Goal: Transaction & Acquisition: Download file/media

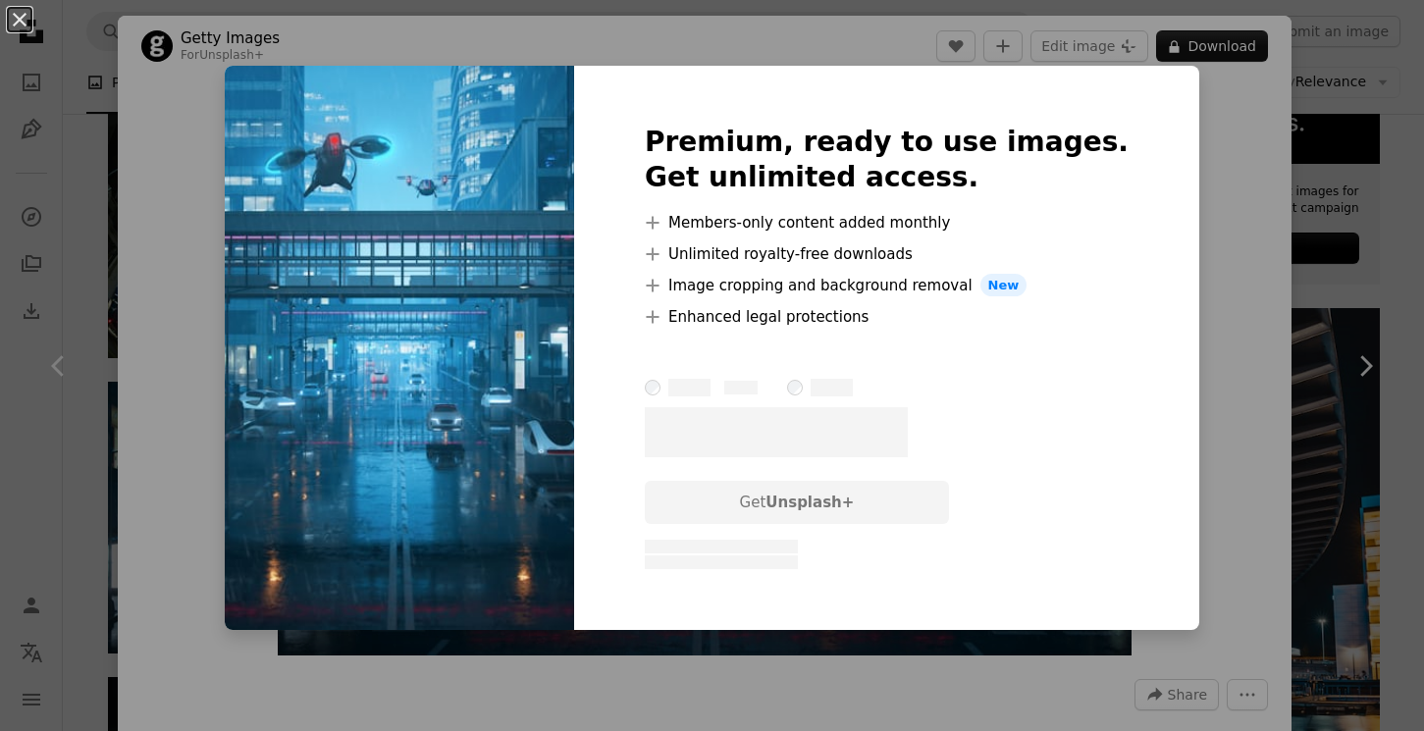
scroll to position [0, 456]
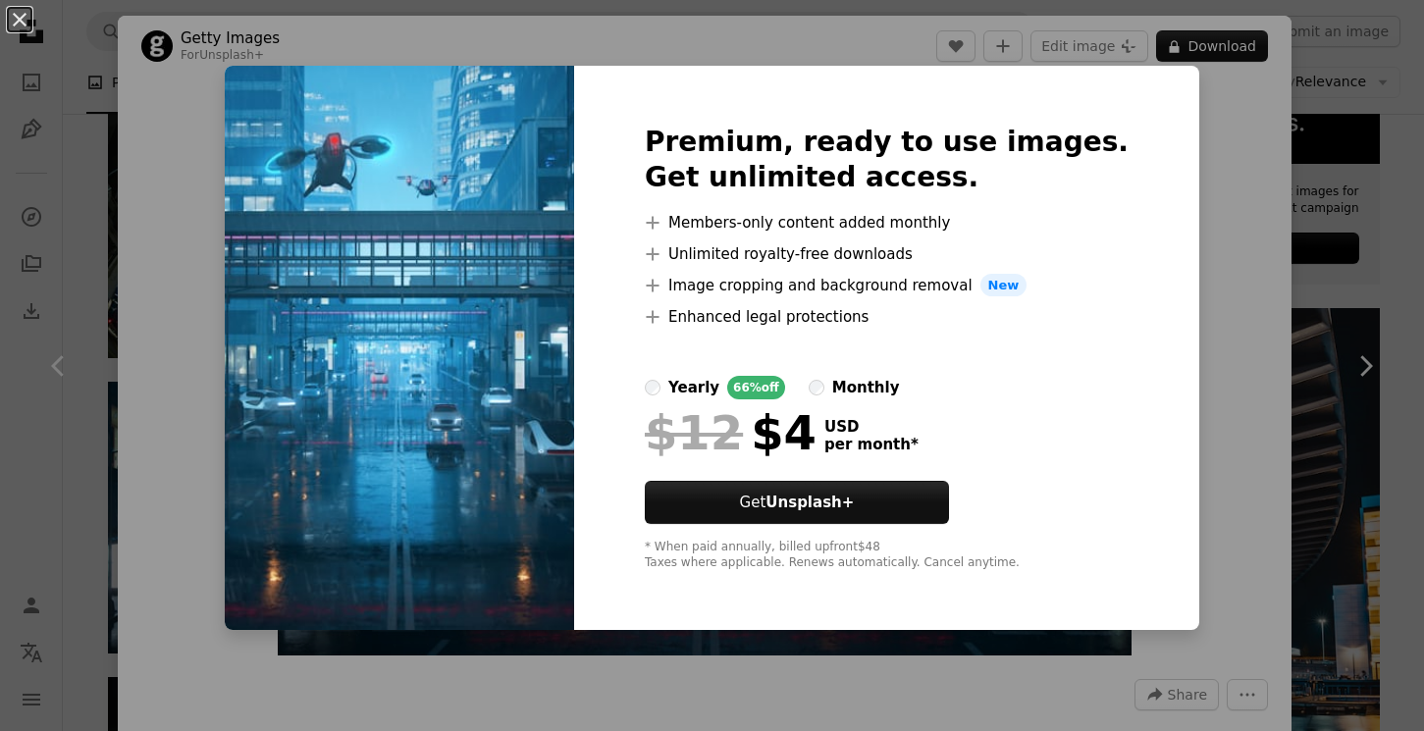
click at [1354, 192] on div "An X shape Premium, ready to use images. Get unlimited access. A plus sign Memb…" at bounding box center [712, 365] width 1424 height 731
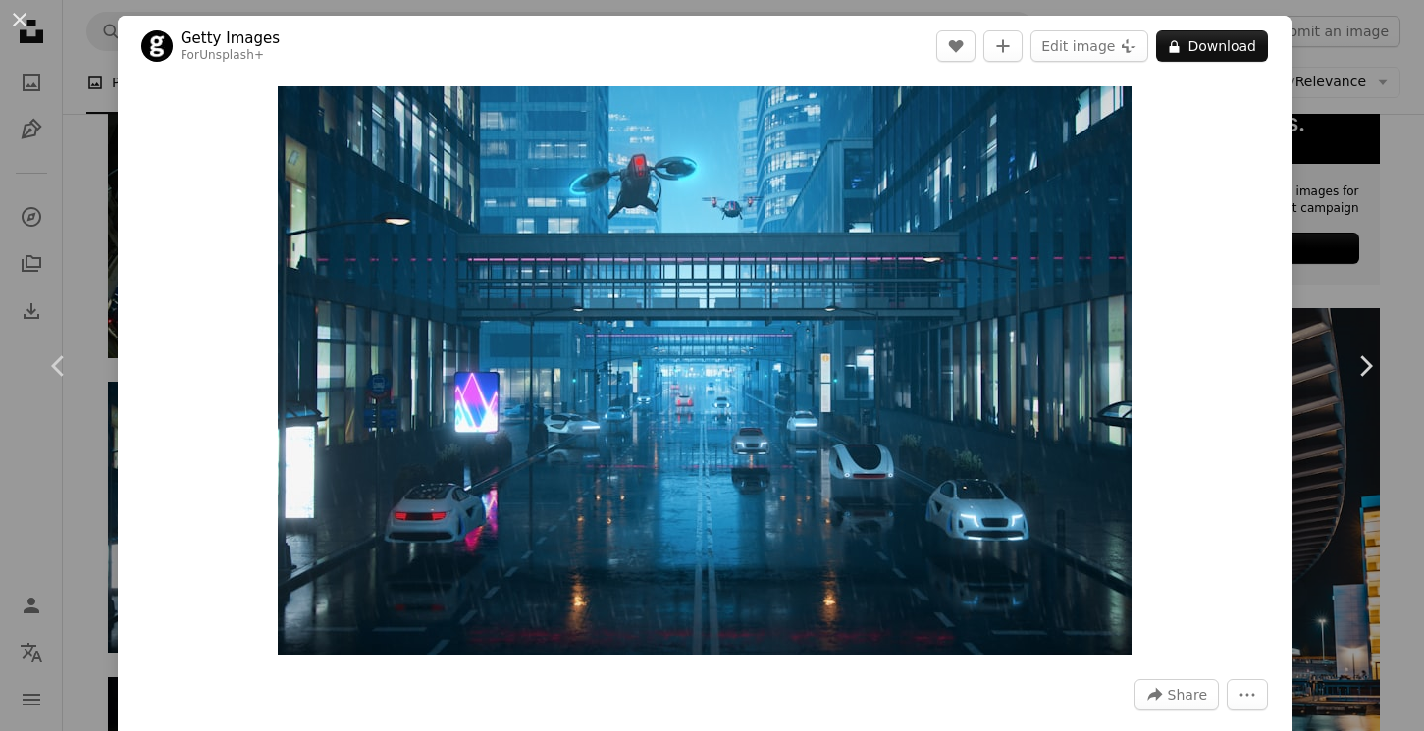
click at [1358, 198] on div "An X shape Chevron left Chevron right Getty Images For Unsplash+ A heart A plus…" at bounding box center [712, 365] width 1424 height 731
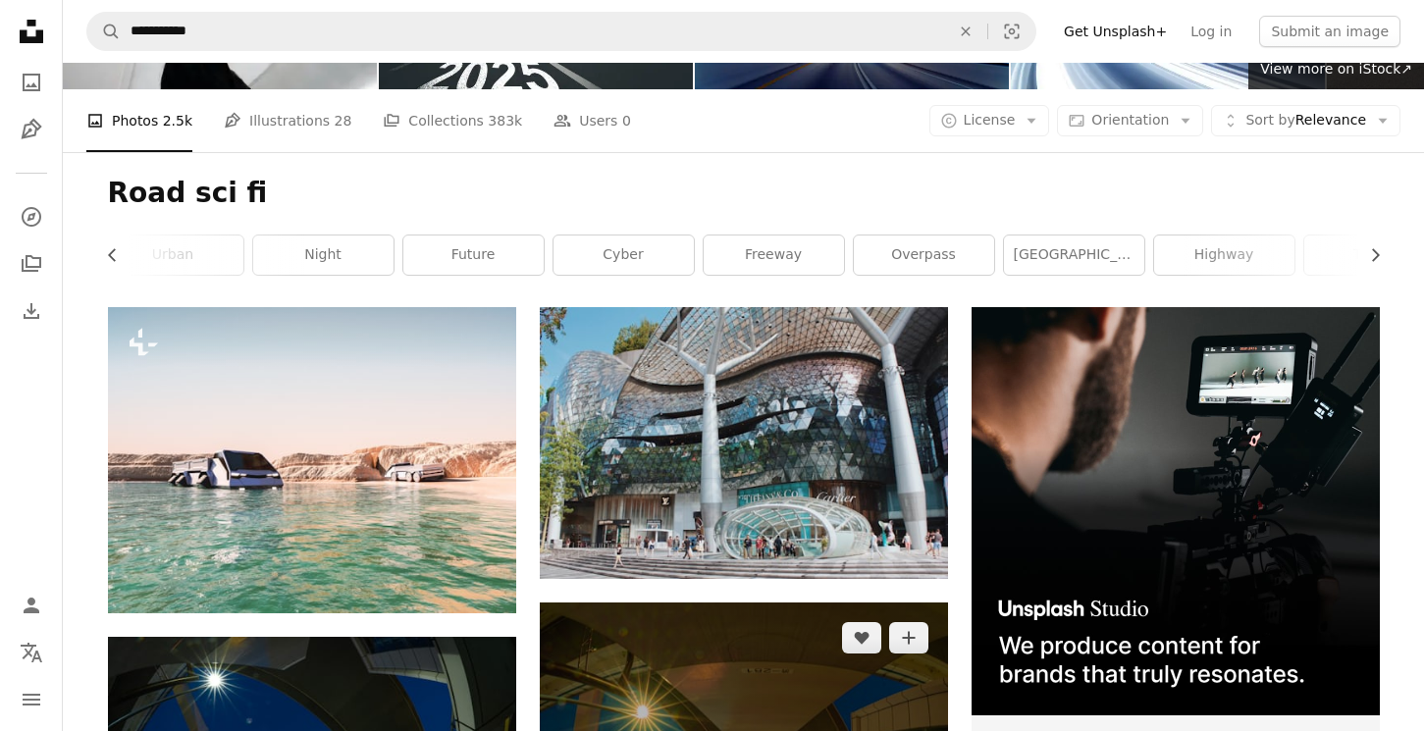
scroll to position [184, 0]
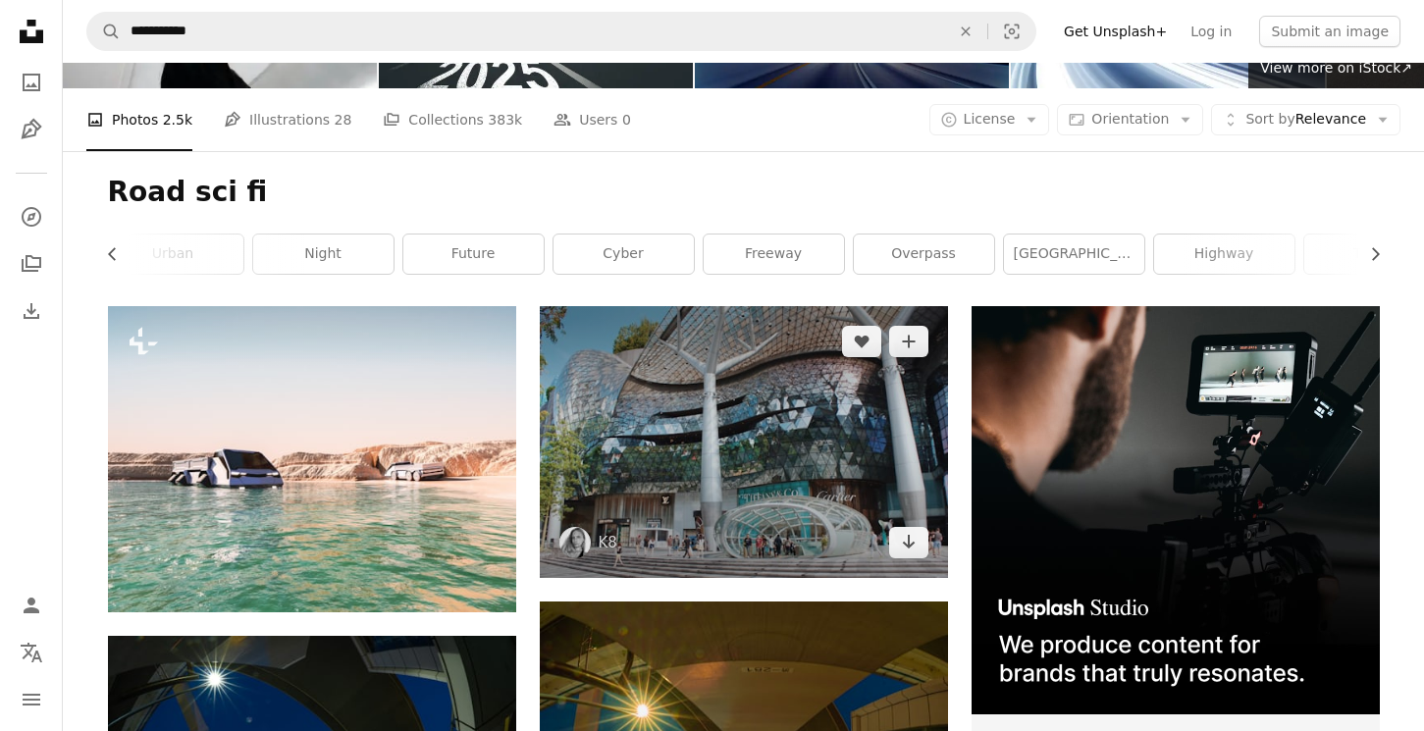
click at [777, 453] on img at bounding box center [744, 442] width 408 height 272
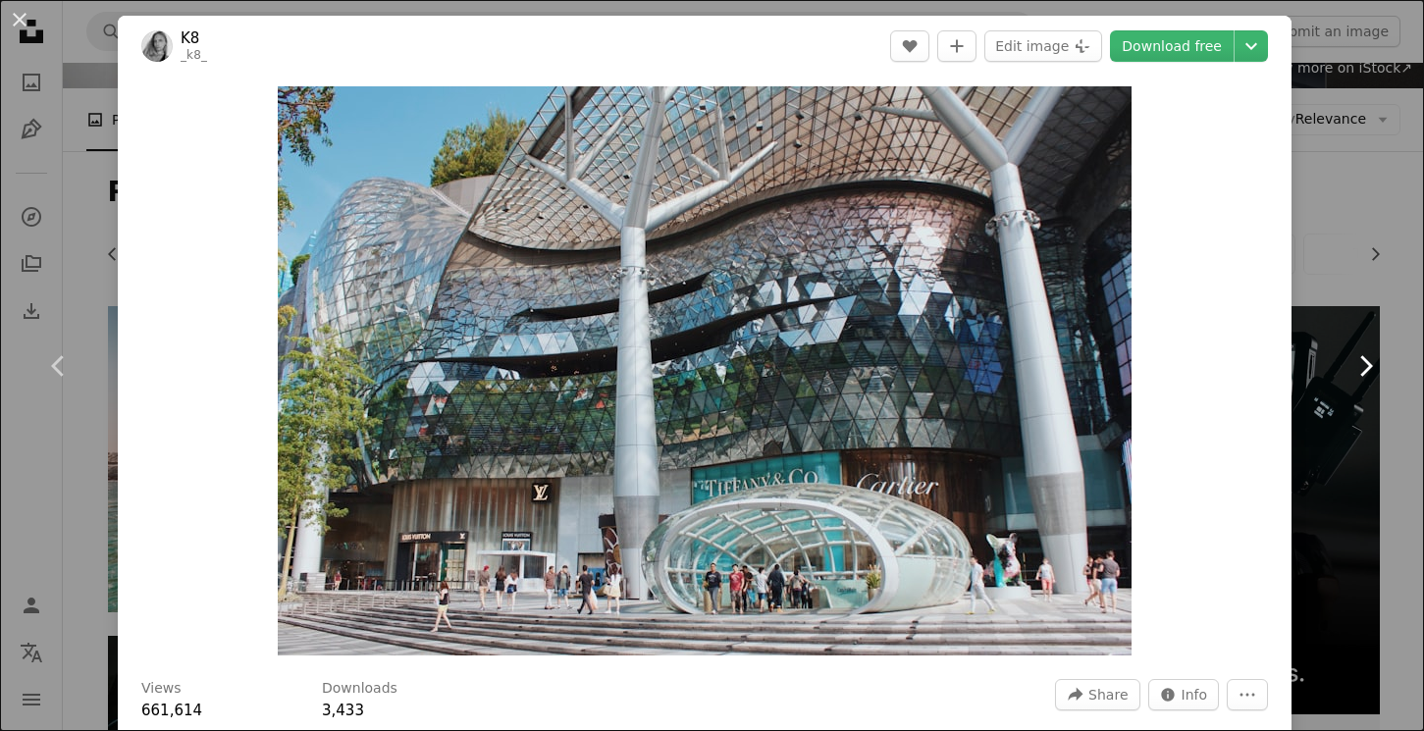
click at [1366, 396] on link "Chevron right" at bounding box center [1365, 366] width 118 height 188
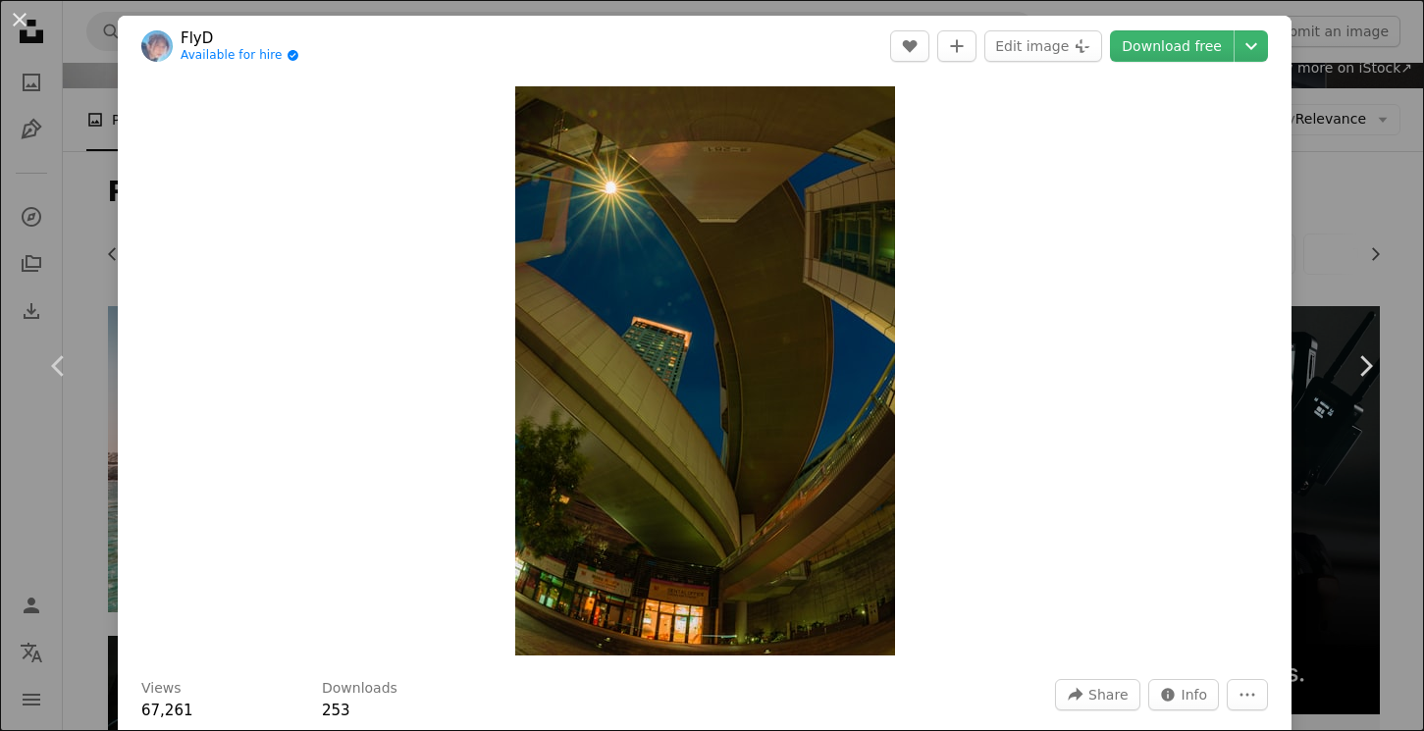
click at [1367, 229] on div "An X shape Chevron left Chevron right FlyD Available for hire A checkmark insid…" at bounding box center [712, 365] width 1424 height 731
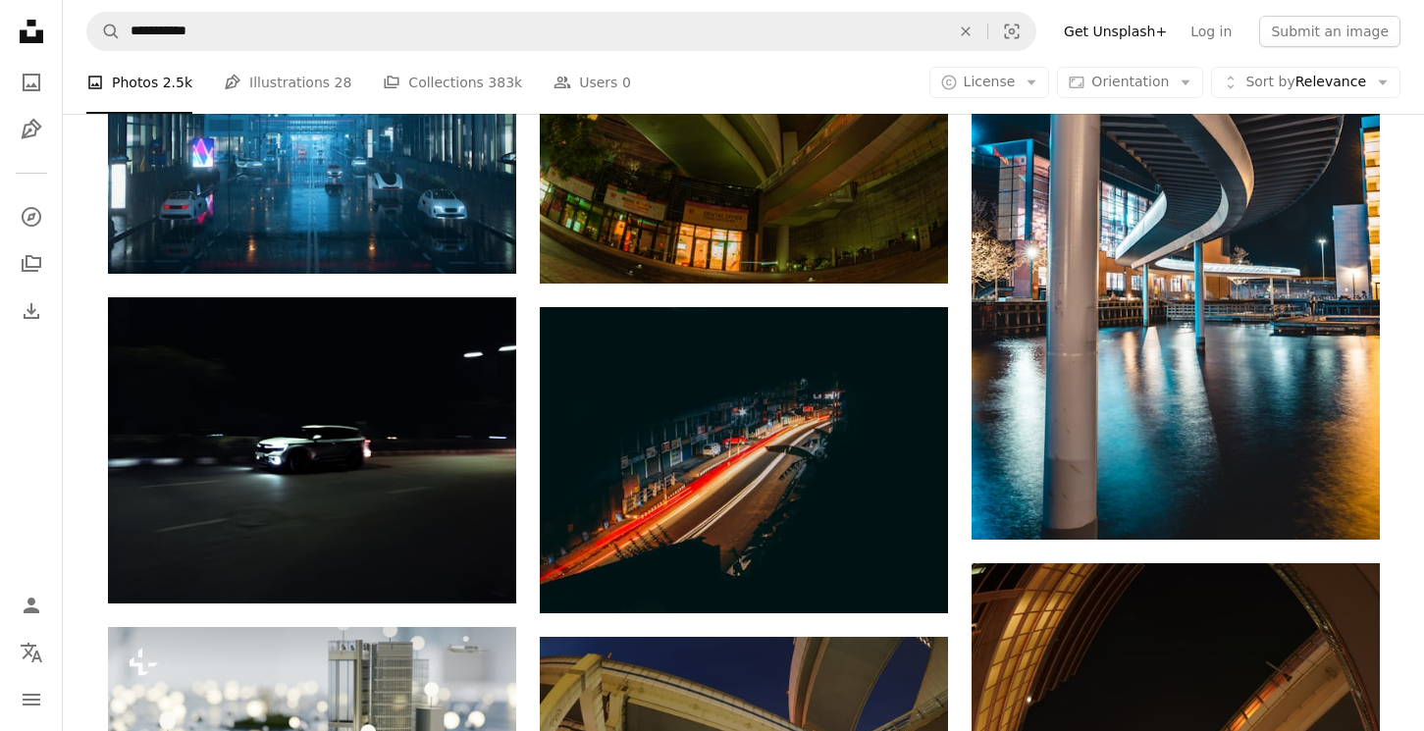
scroll to position [1276, 0]
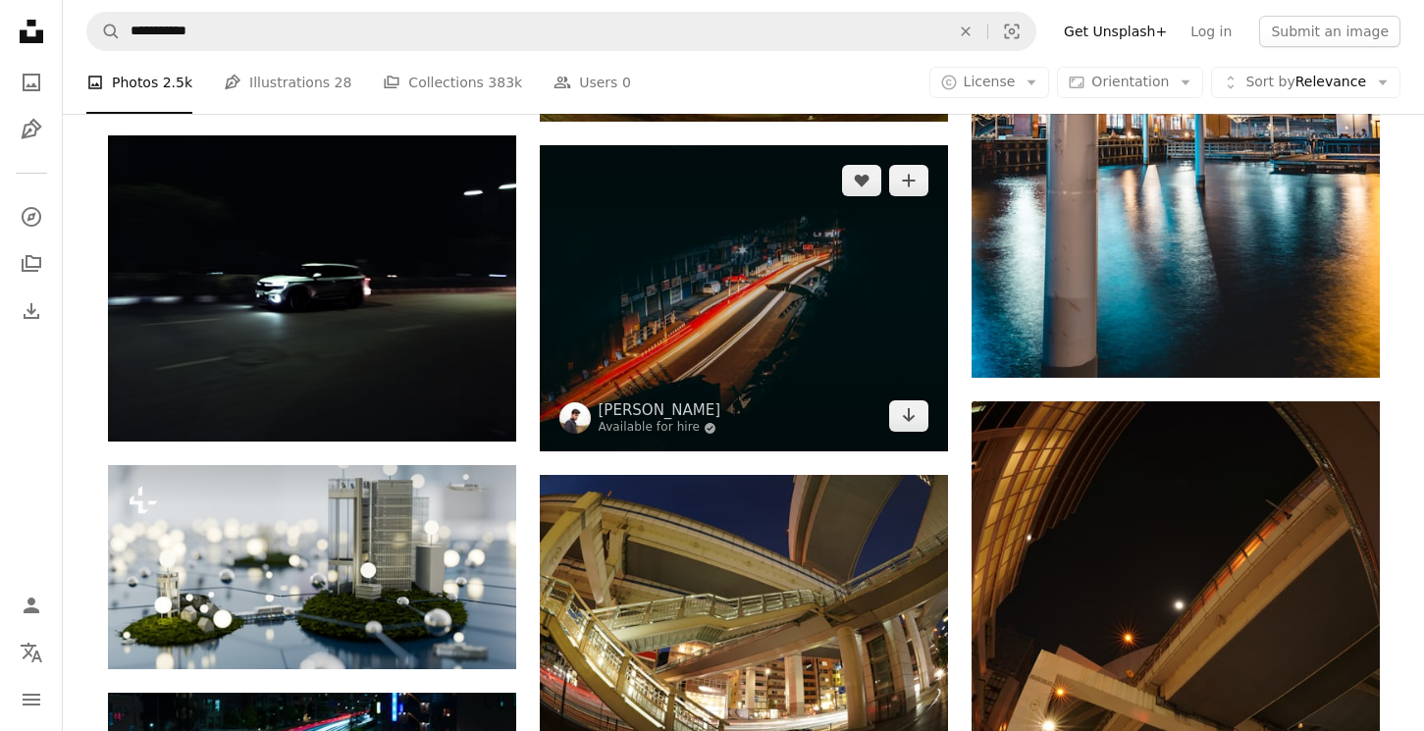
click at [826, 331] on img at bounding box center [744, 298] width 408 height 306
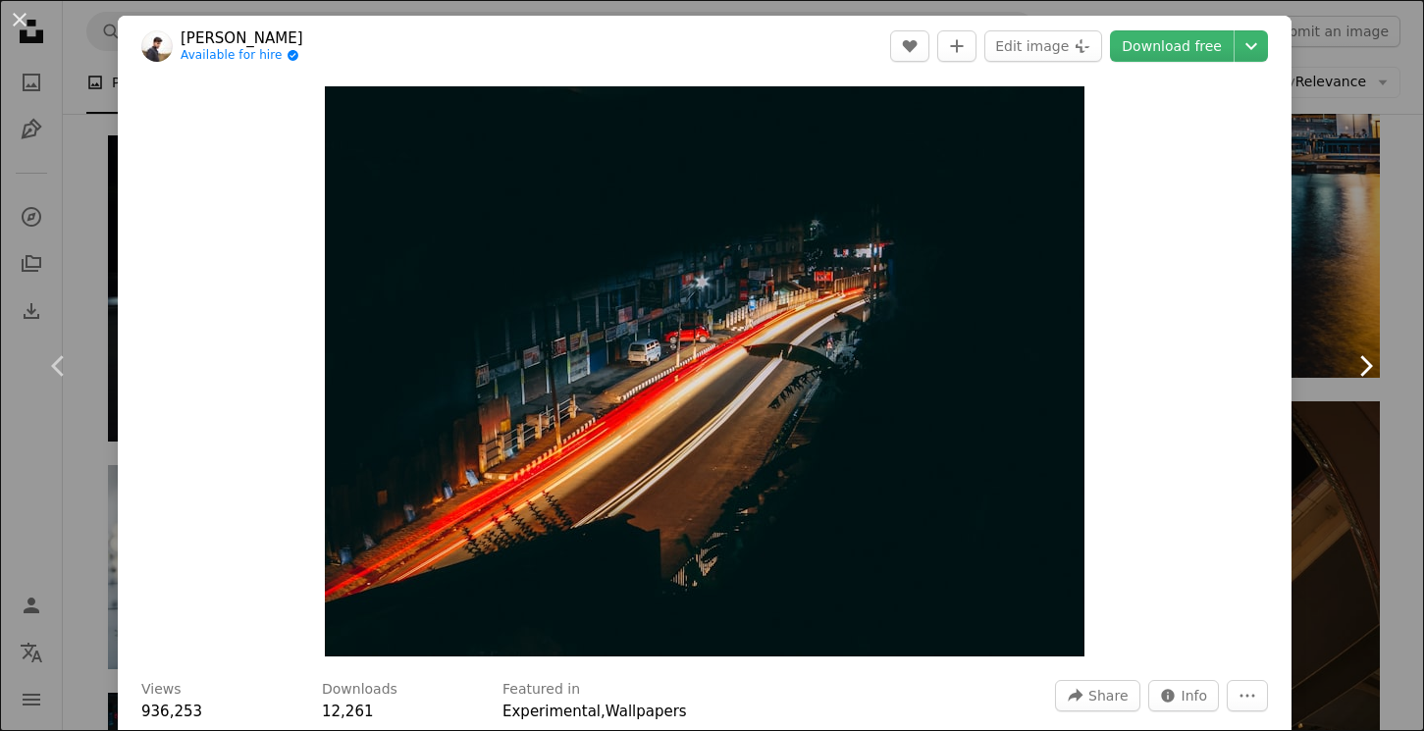
click at [1355, 275] on link "Chevron right" at bounding box center [1365, 366] width 118 height 188
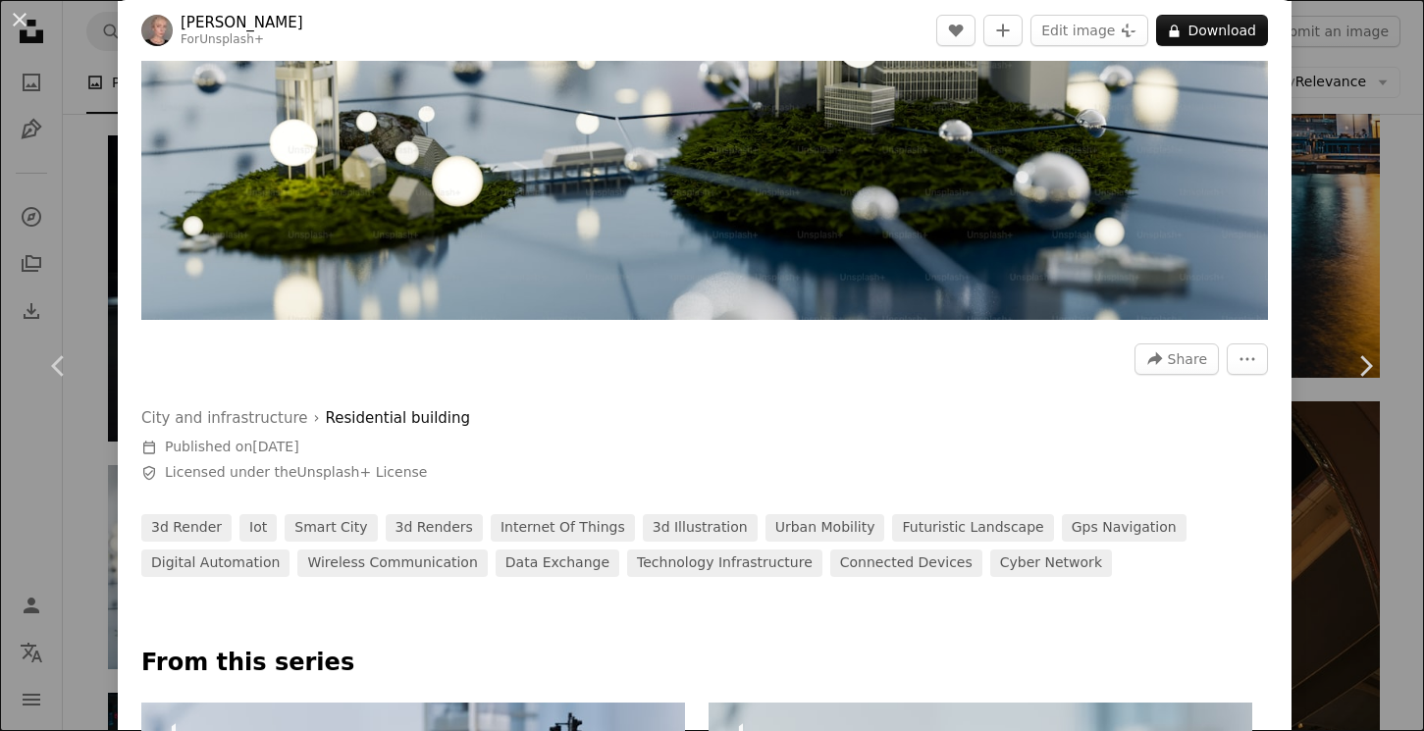
scroll to position [677, 0]
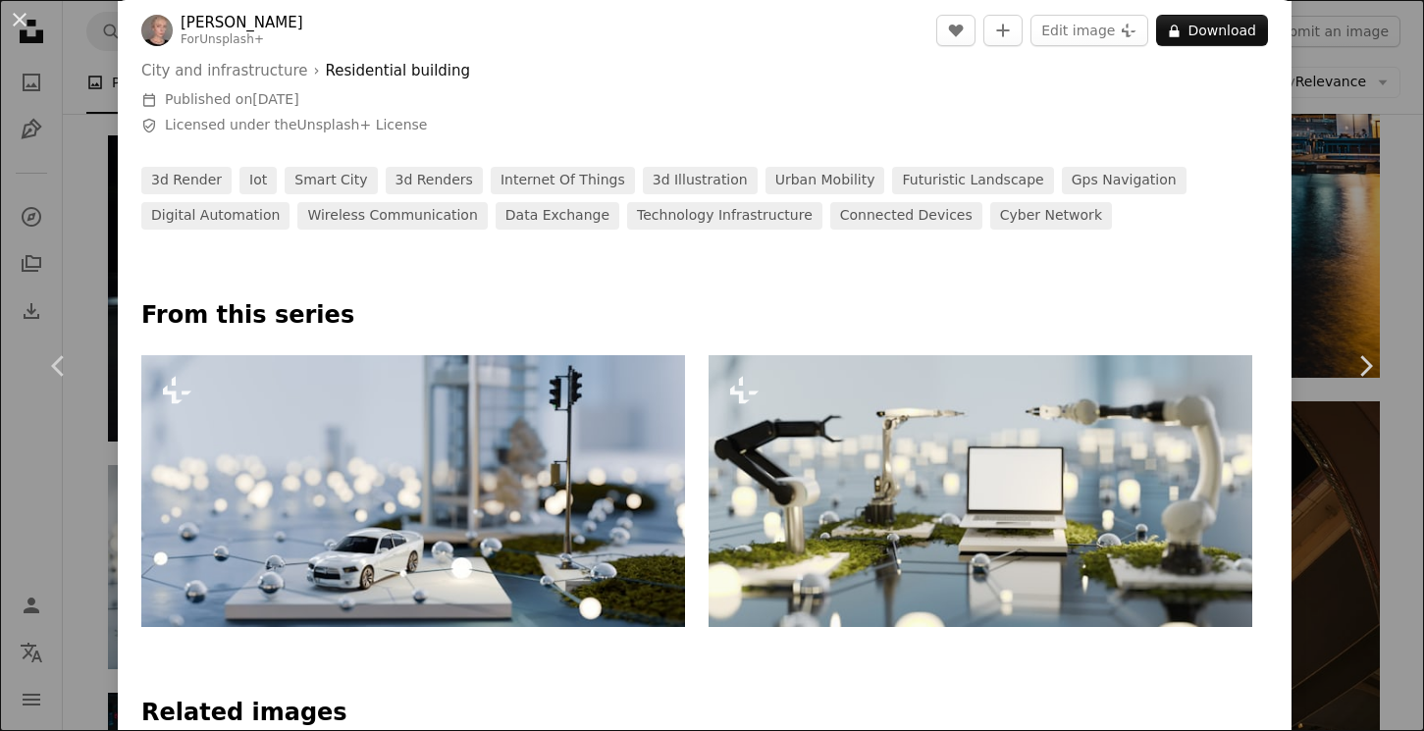
click at [1395, 592] on div "An X shape Chevron left Chevron right [PERSON_NAME] For Unsplash+ A heart A plu…" at bounding box center [712, 365] width 1424 height 731
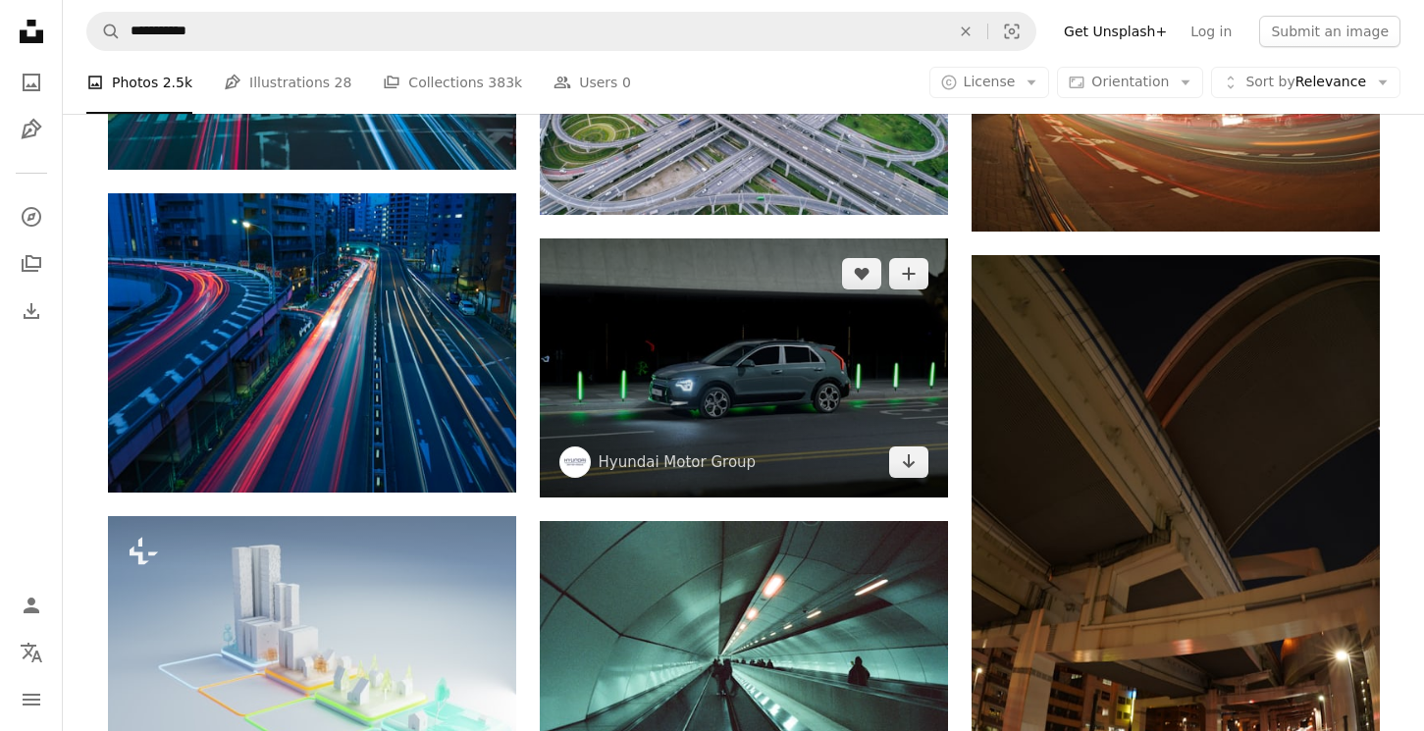
scroll to position [2063, 0]
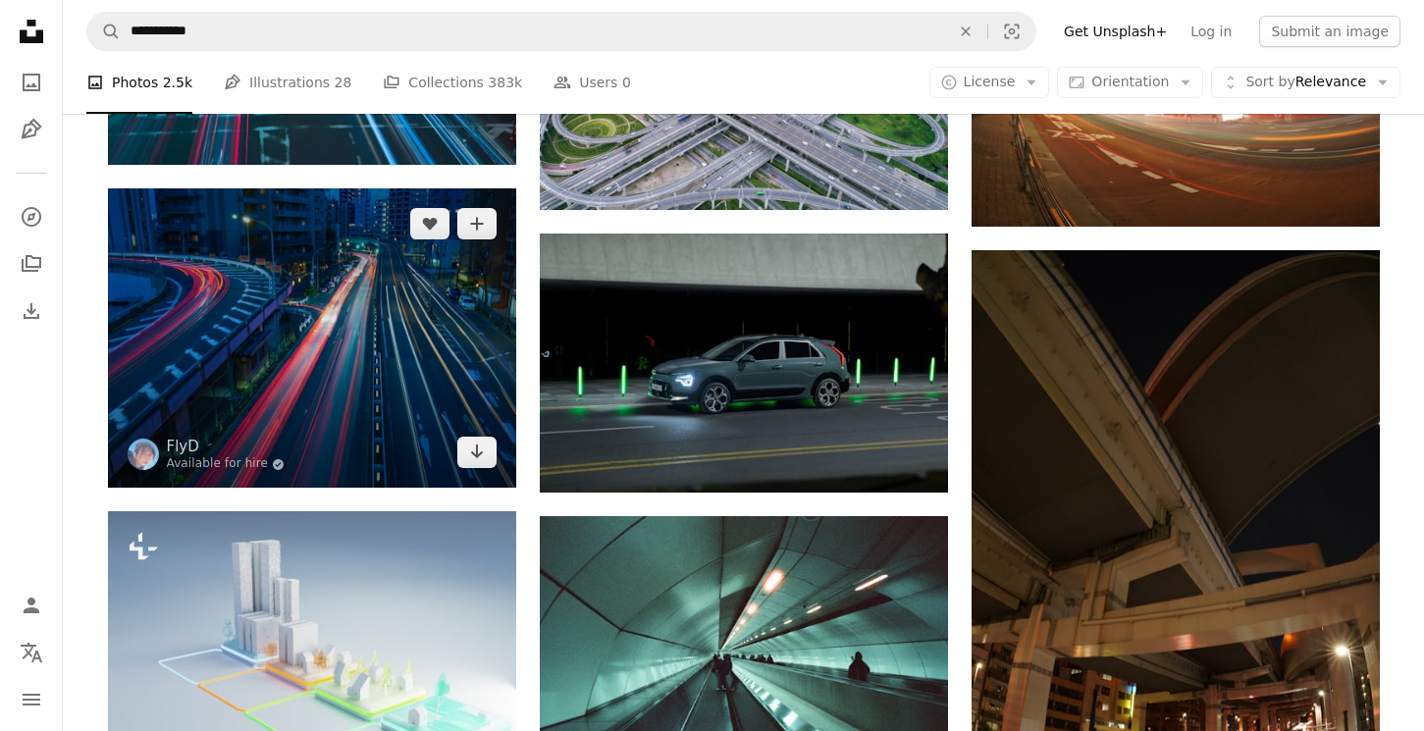
click at [388, 384] on img at bounding box center [312, 337] width 408 height 299
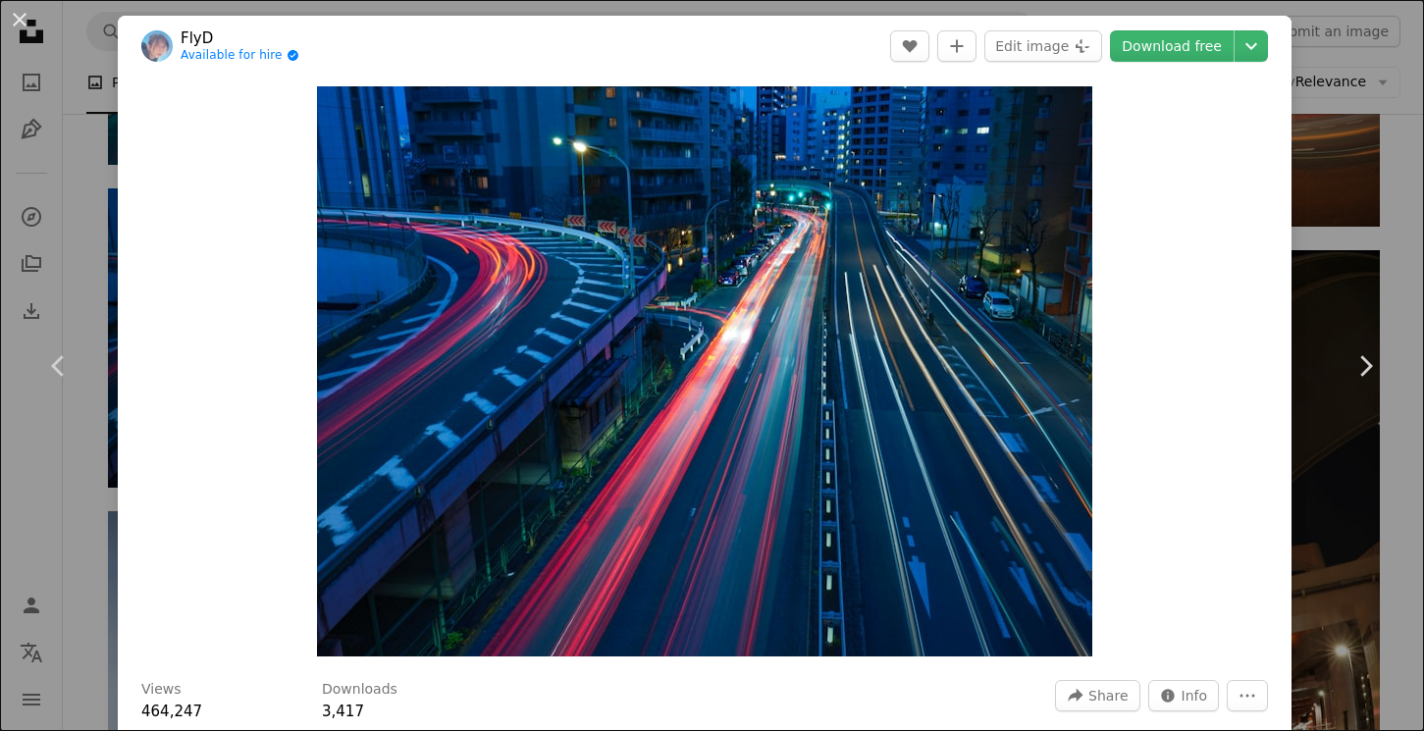
click at [1403, 204] on div "An X shape Chevron left Chevron right FlyD Available for hire A checkmark insid…" at bounding box center [712, 365] width 1424 height 731
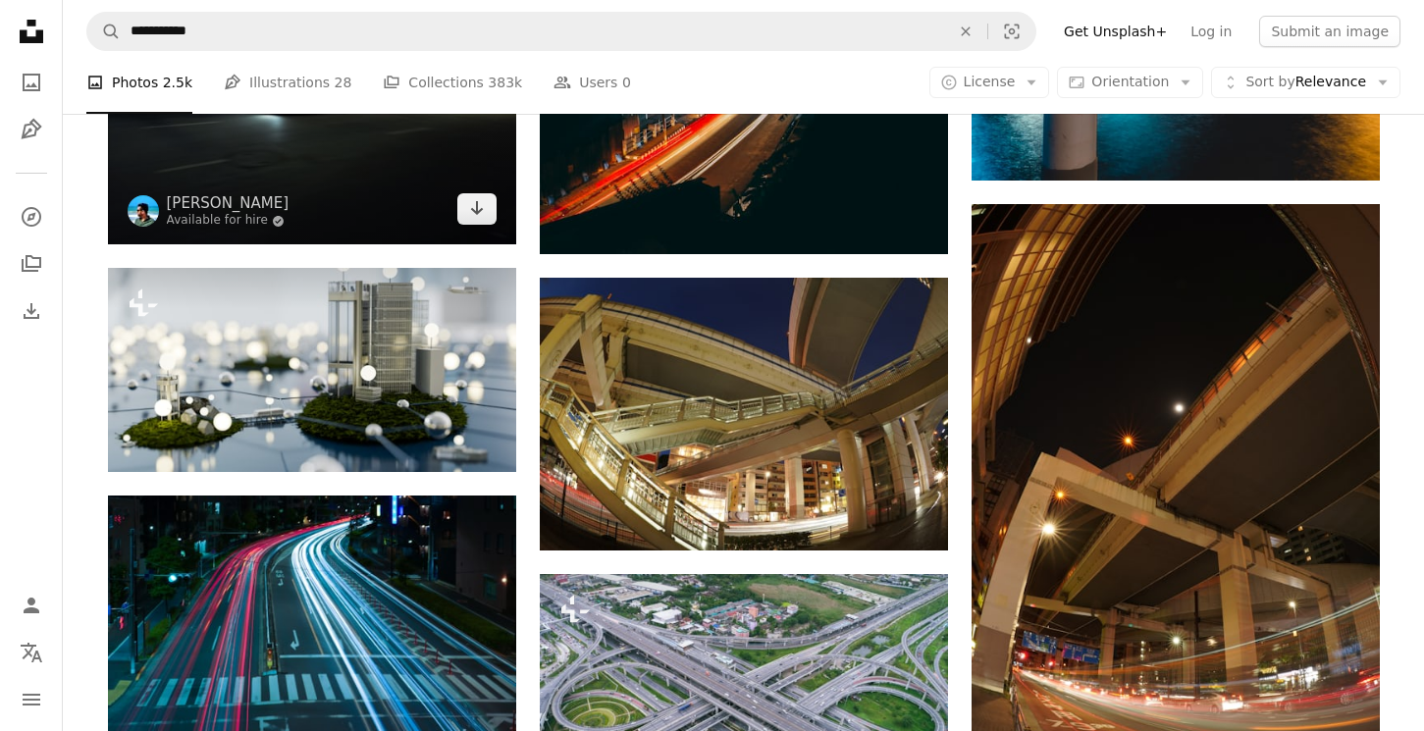
scroll to position [1299, 0]
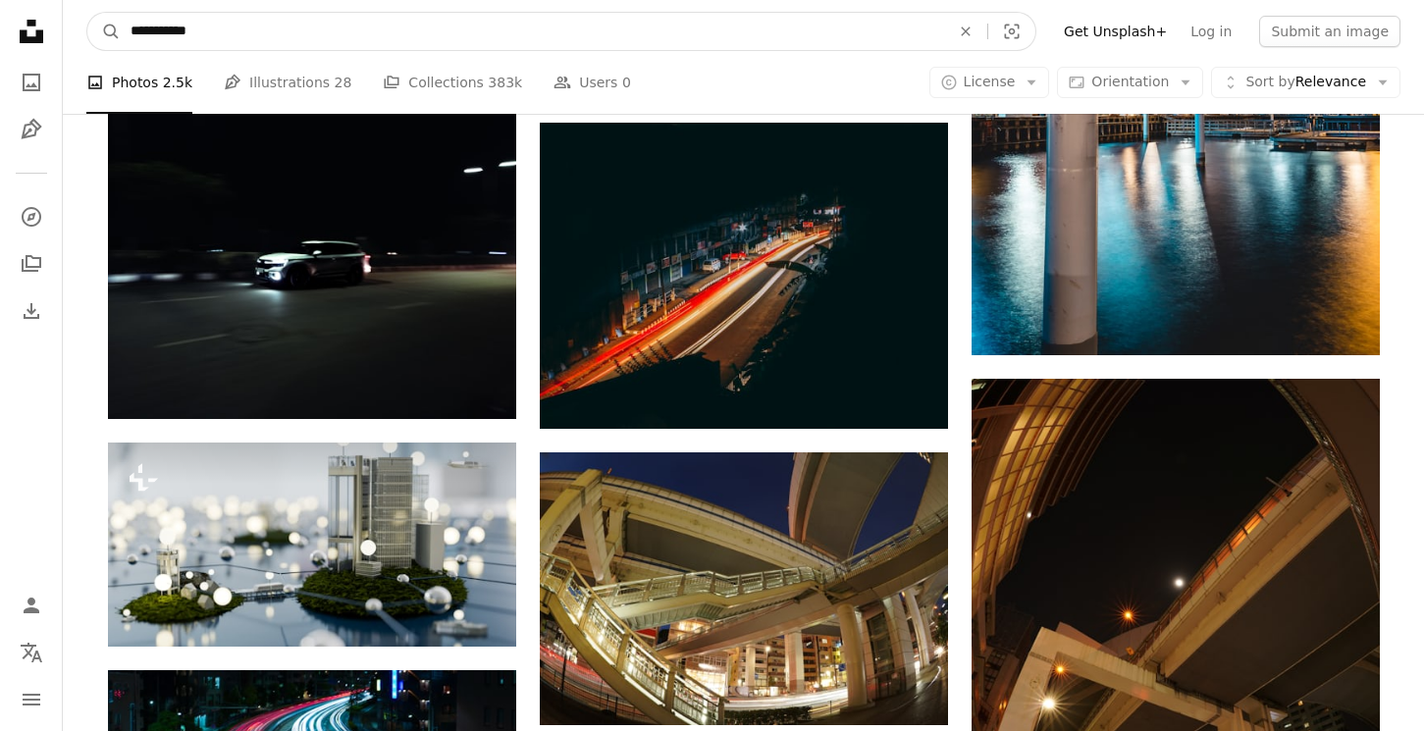
click at [248, 23] on input "**********" at bounding box center [533, 31] width 824 height 37
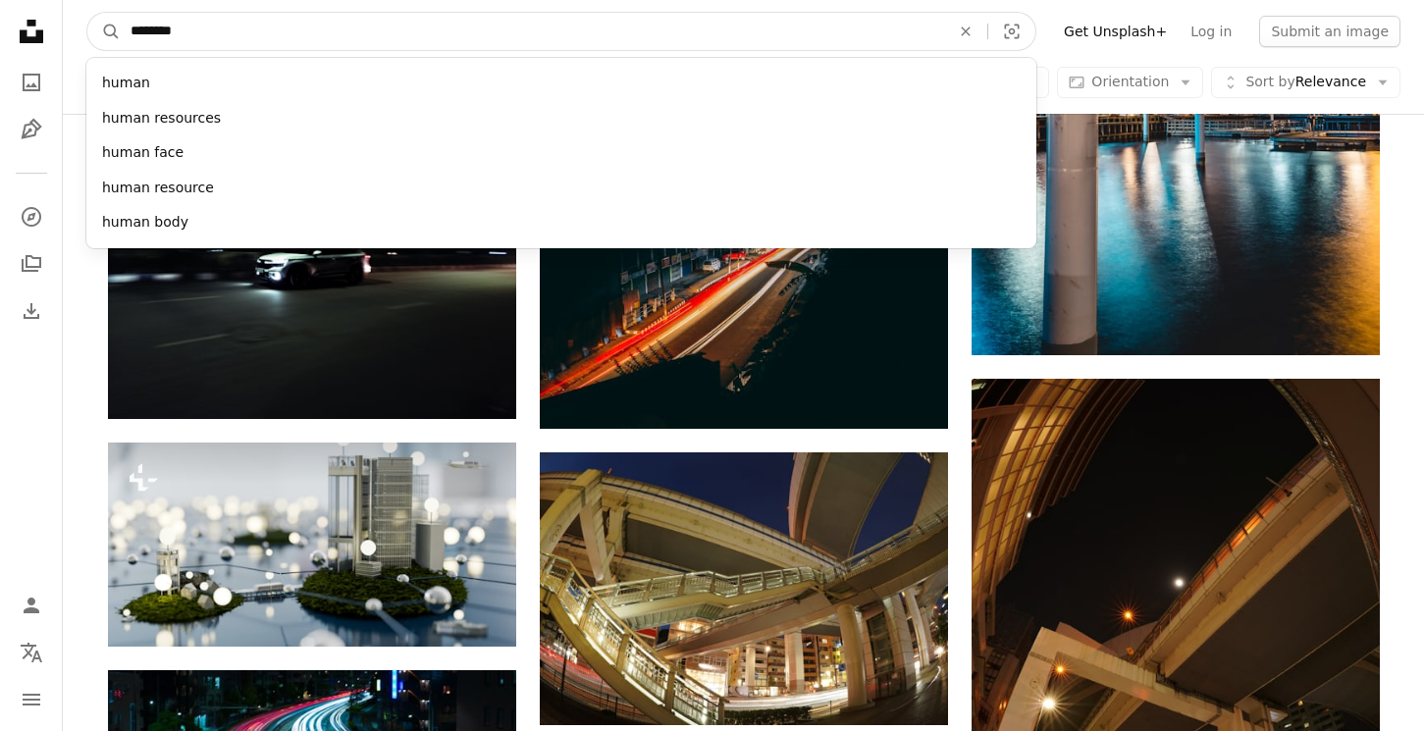
type input "*********"
click button "A magnifying glass" at bounding box center [103, 31] width 33 height 37
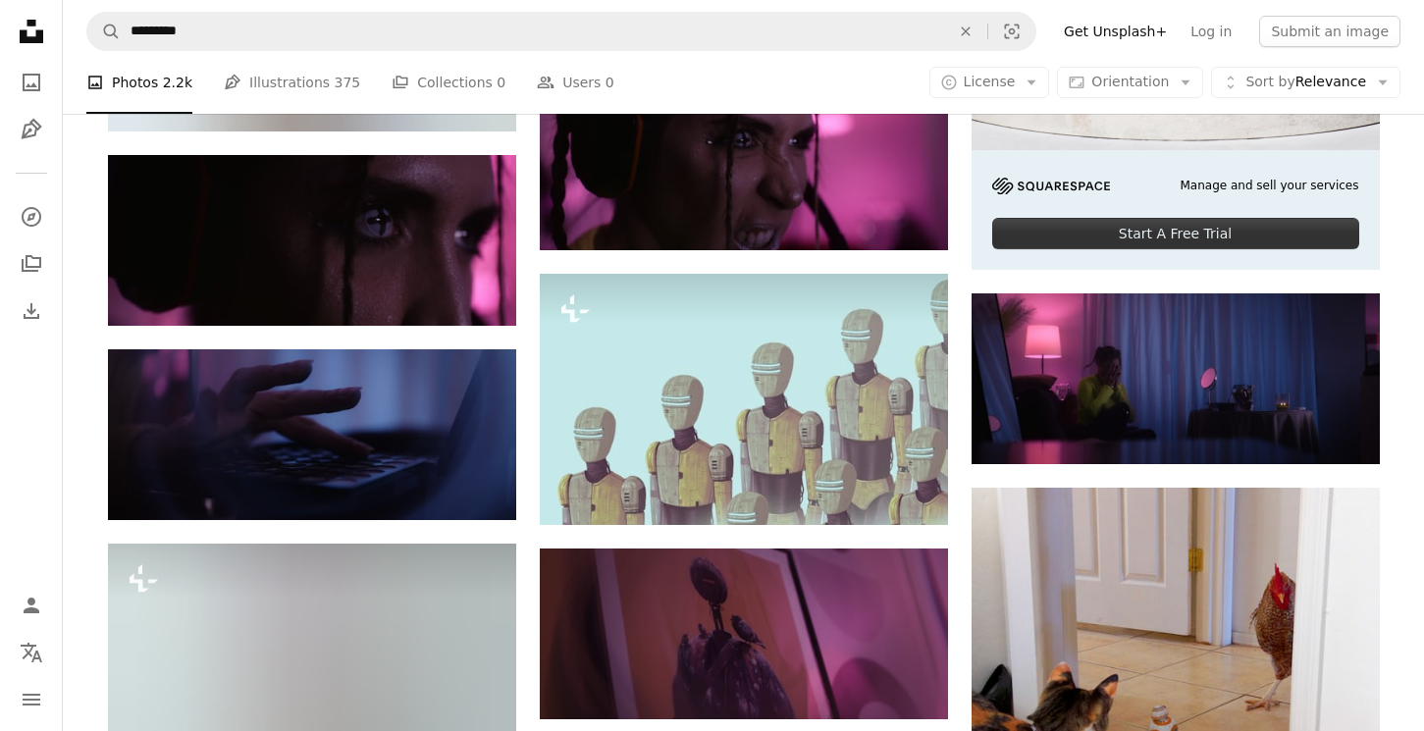
scroll to position [6689, 0]
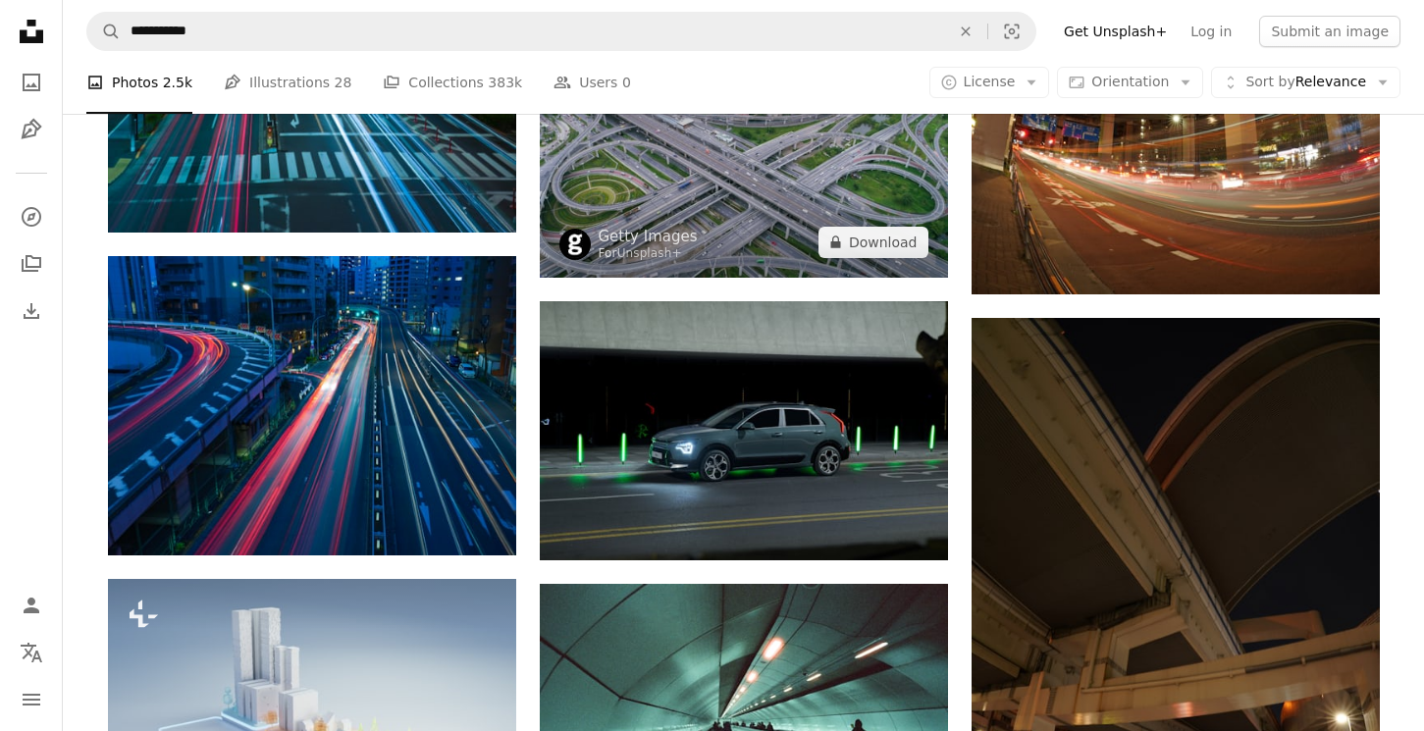
scroll to position [2292, 0]
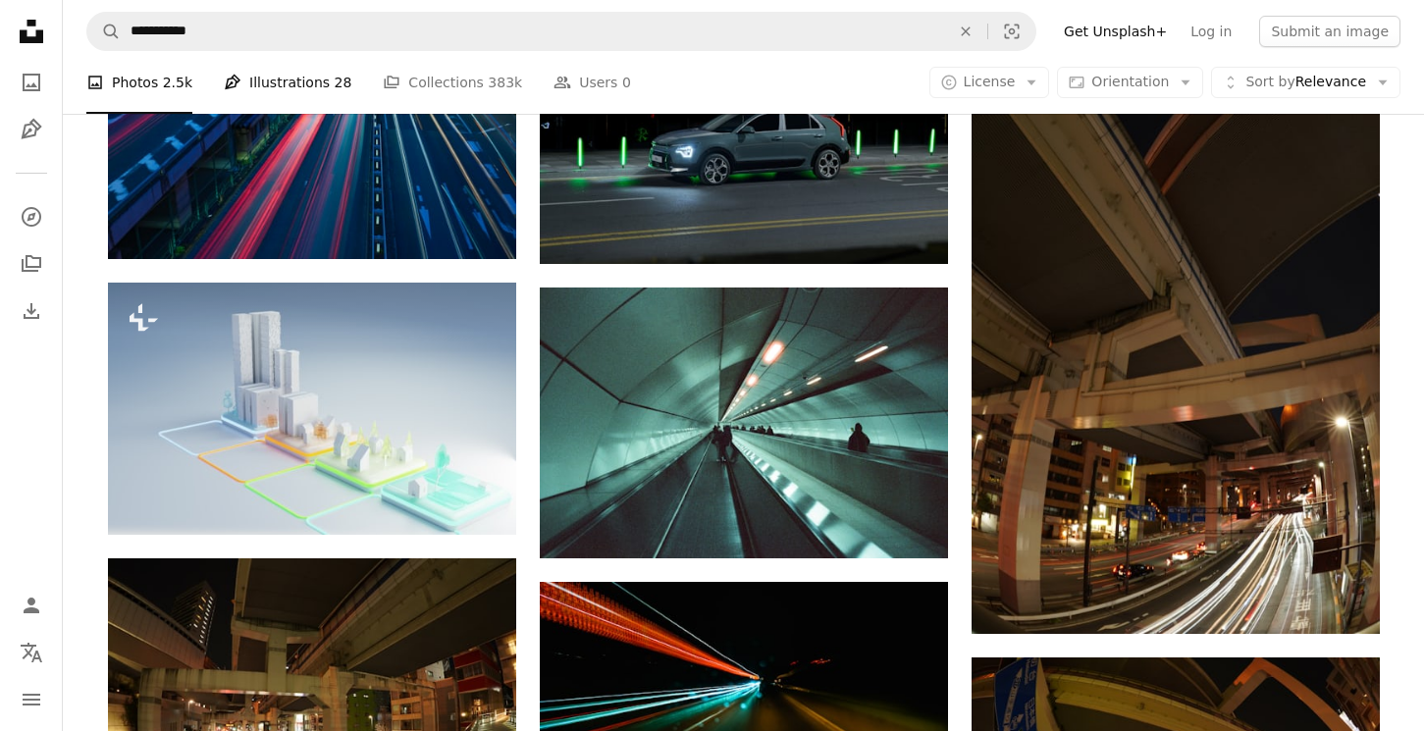
click at [322, 84] on link "Pen Tool Illustrations 28" at bounding box center [288, 82] width 128 height 63
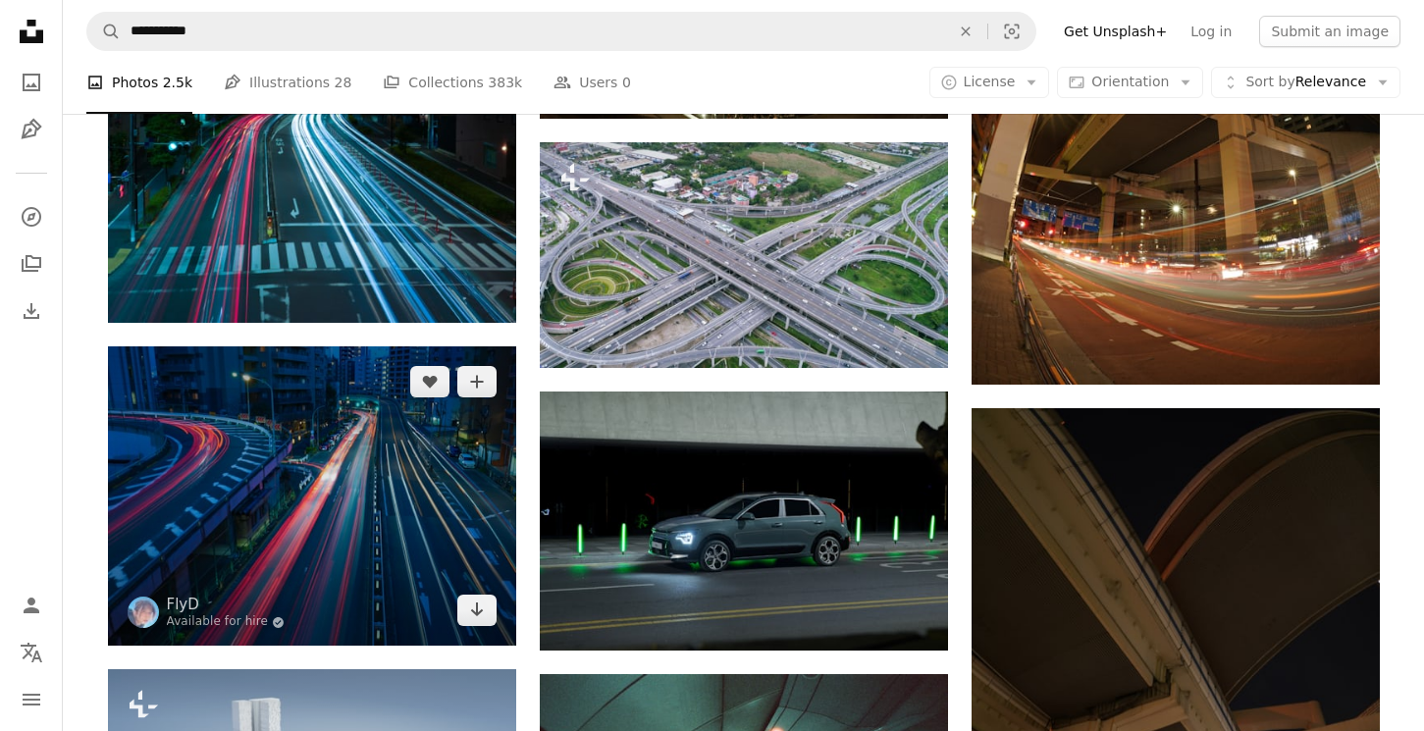
scroll to position [2071, 0]
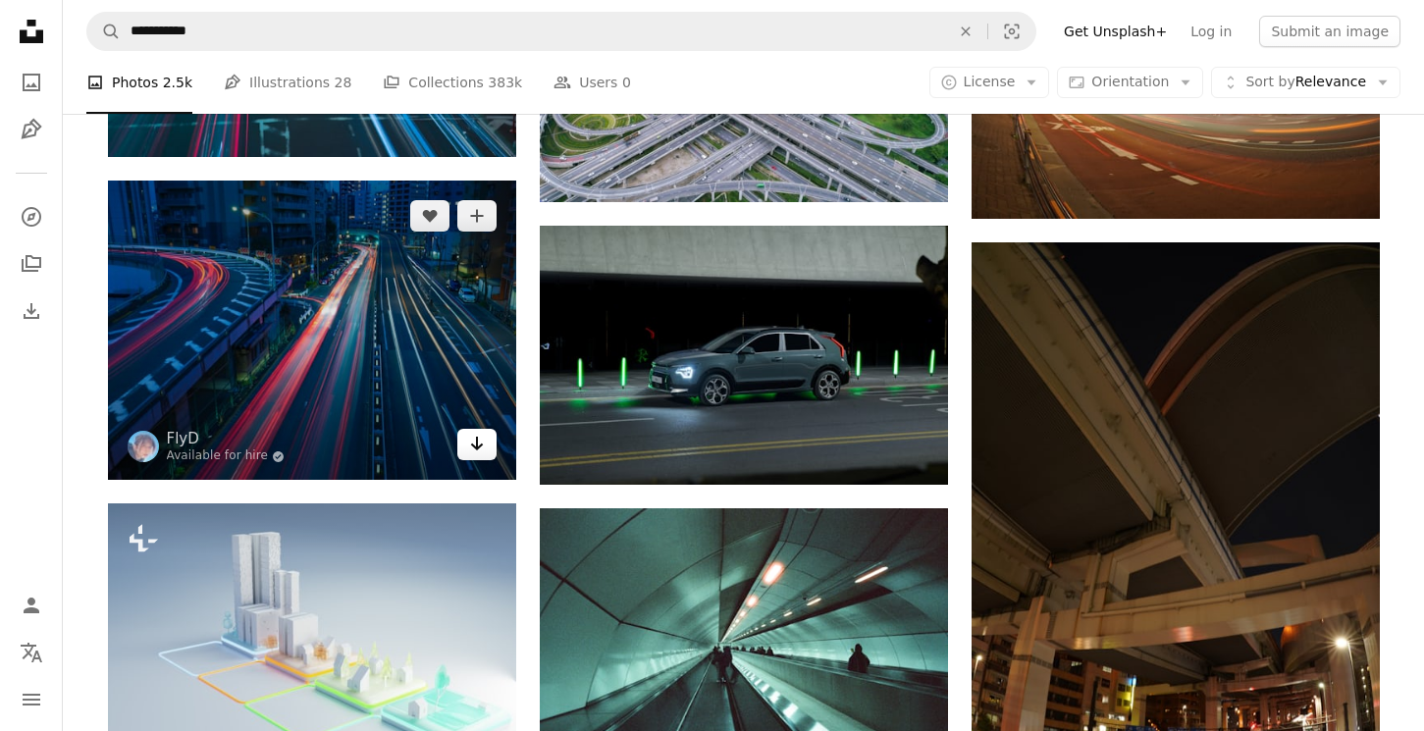
click at [480, 448] on icon "Arrow pointing down" at bounding box center [477, 444] width 16 height 24
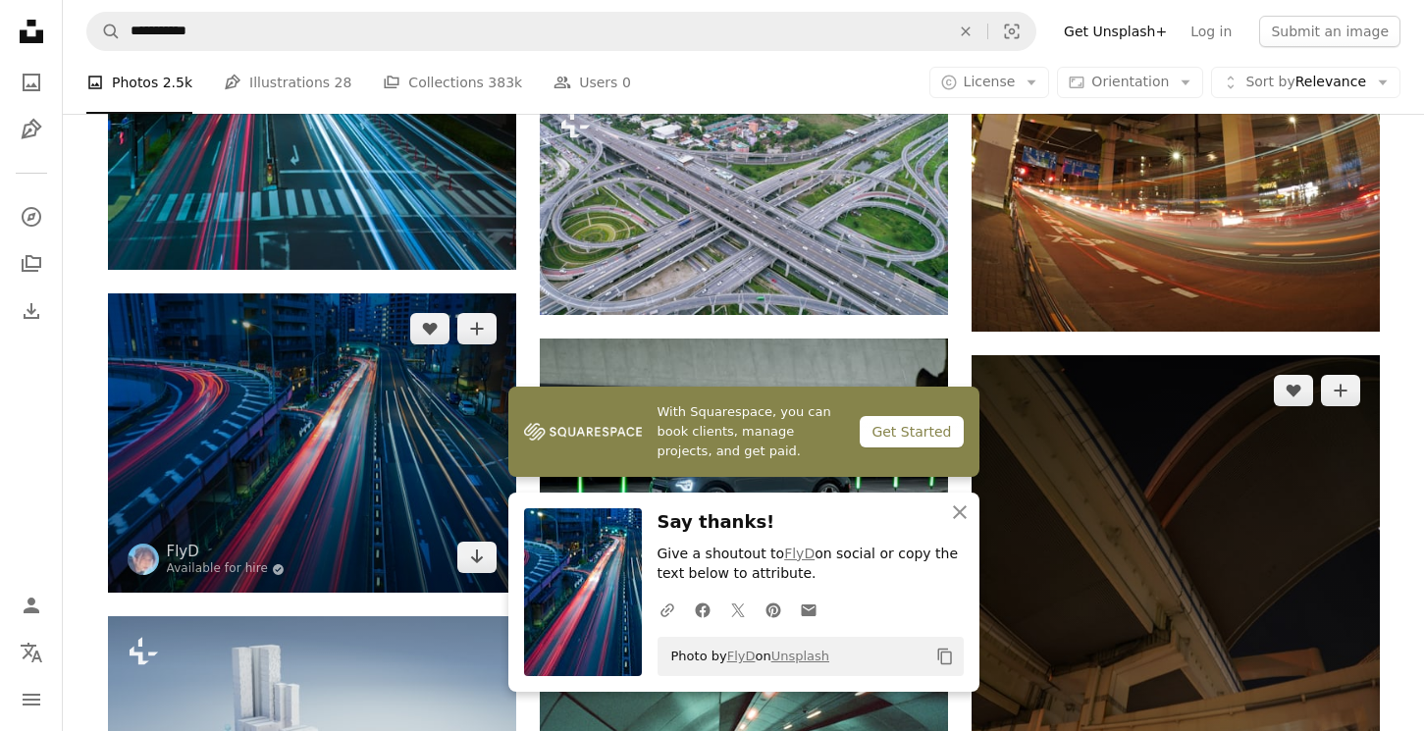
scroll to position [1836, 0]
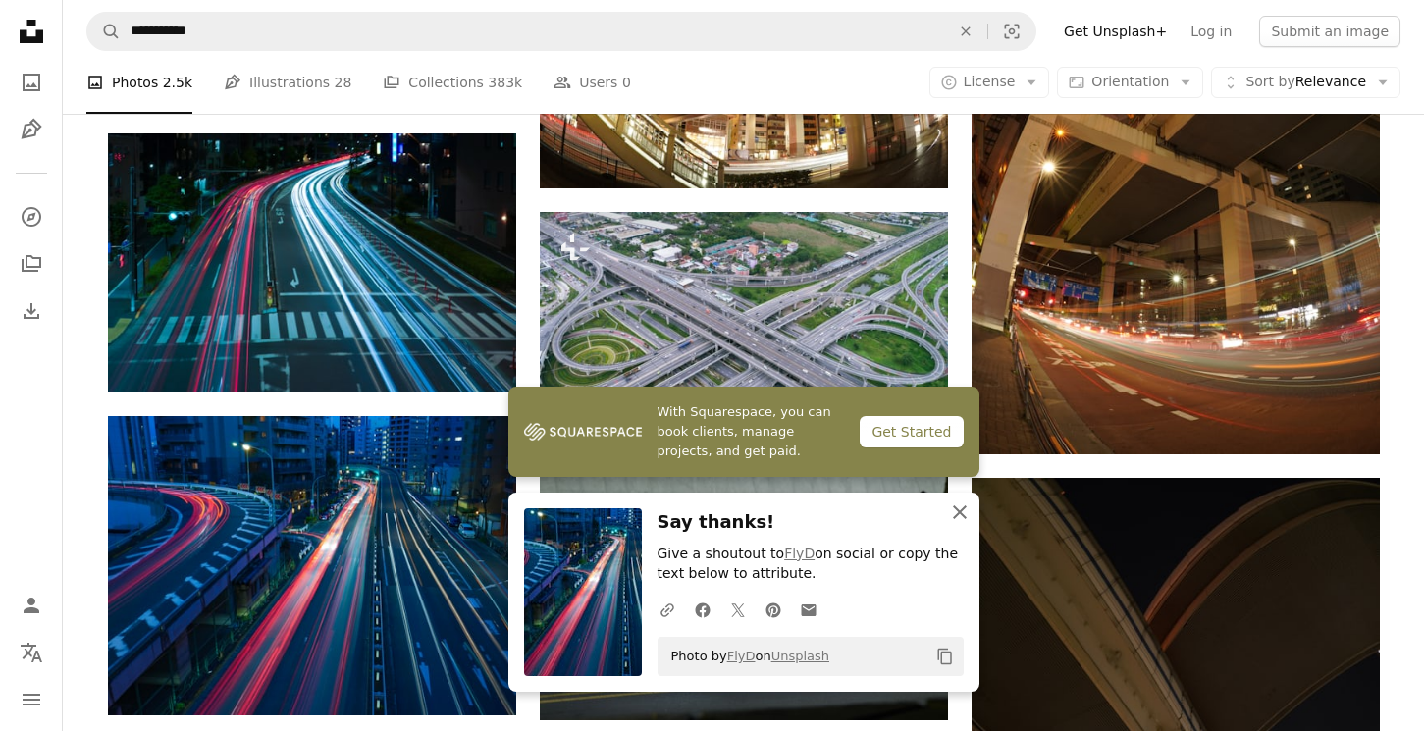
click at [962, 513] on icon "button" at bounding box center [960, 513] width 14 height 14
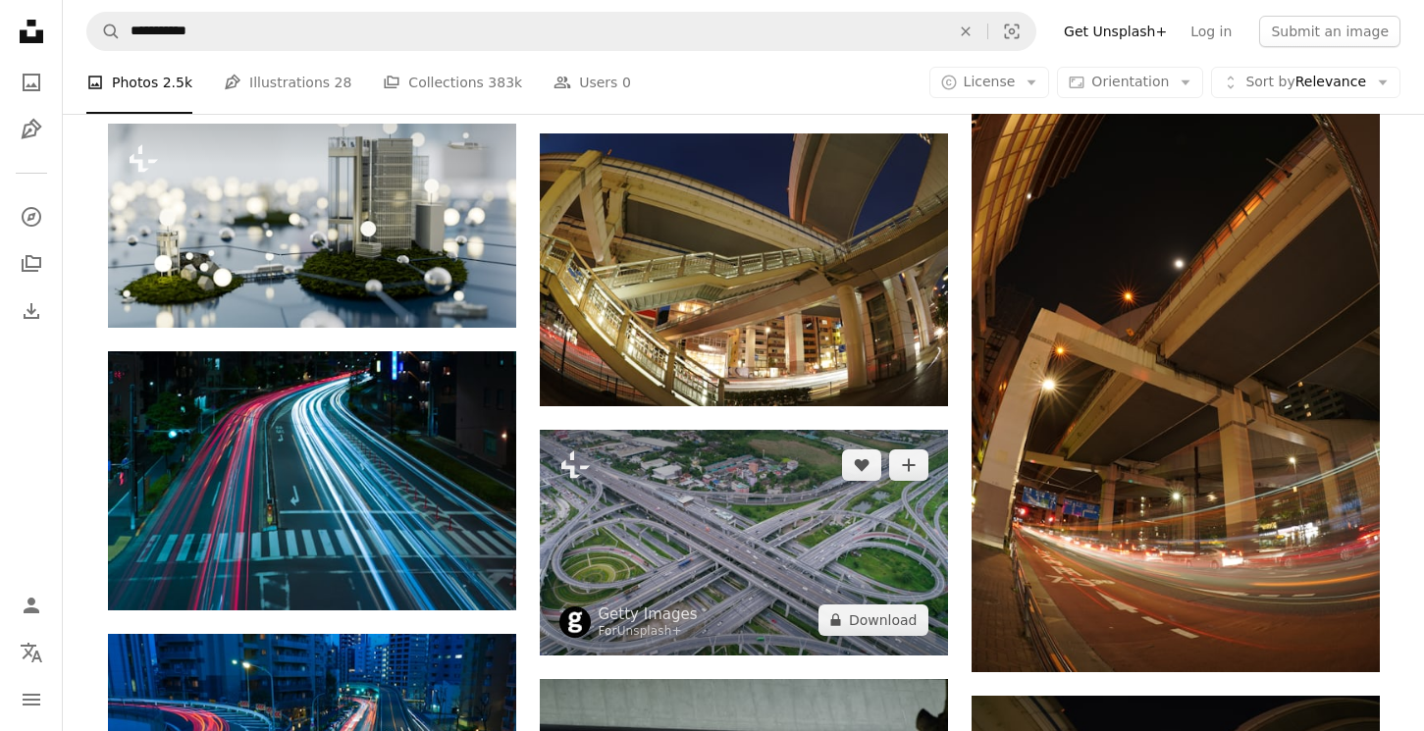
scroll to position [1623, 0]
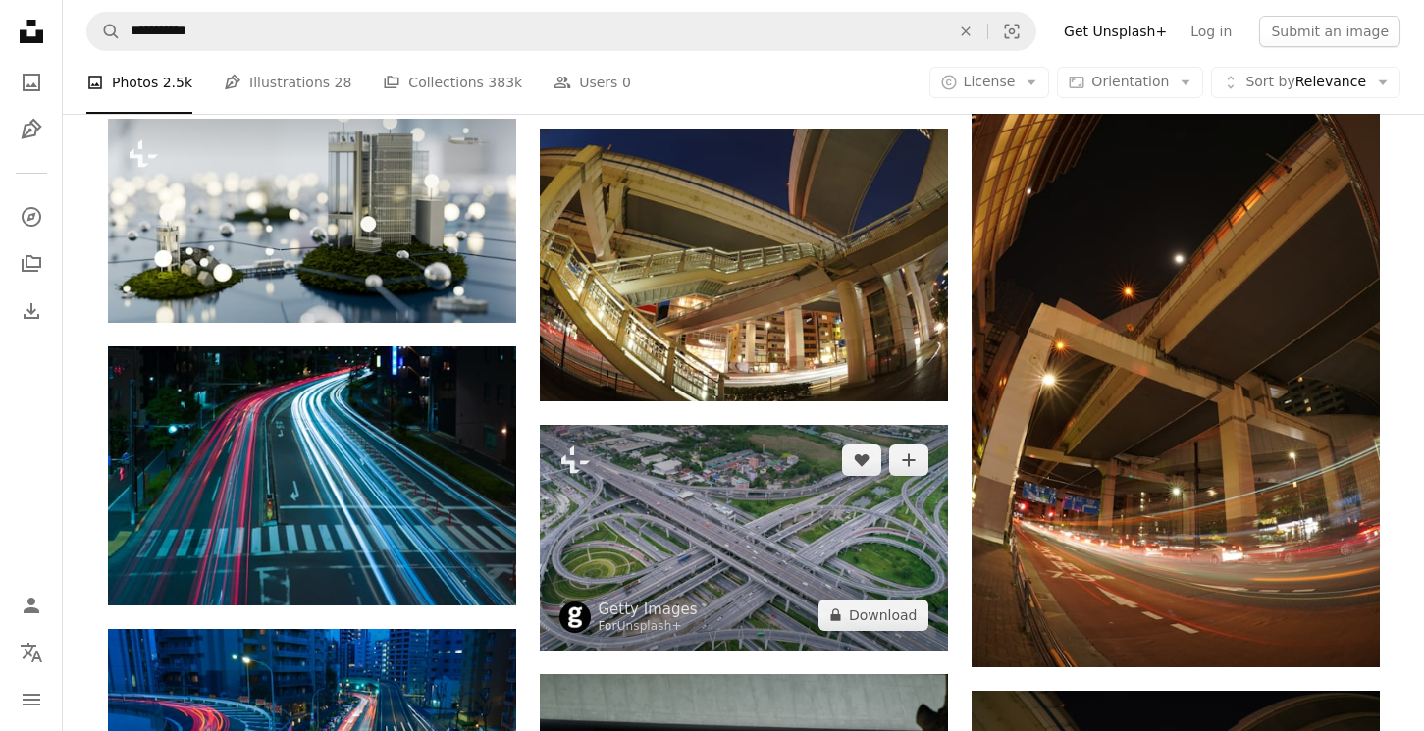
click at [823, 526] on img at bounding box center [744, 538] width 408 height 226
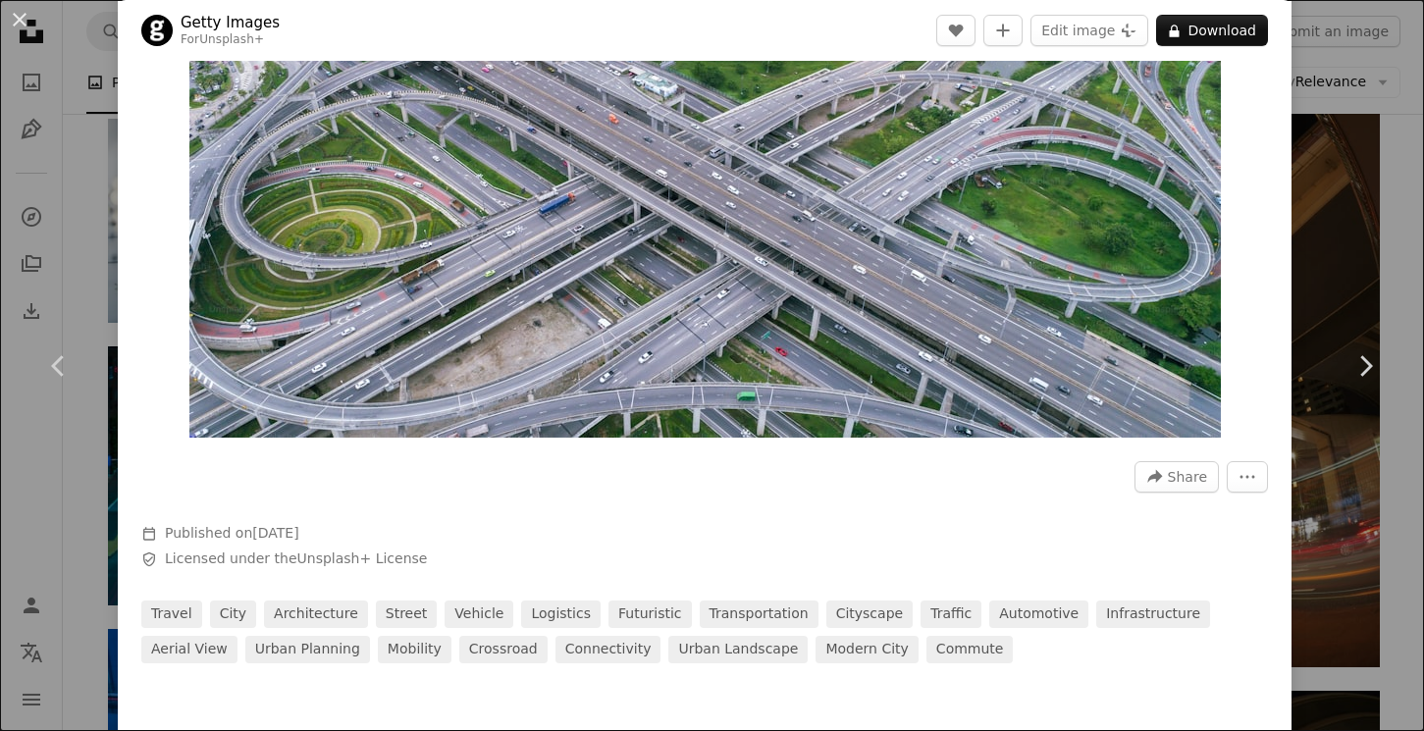
scroll to position [222, 0]
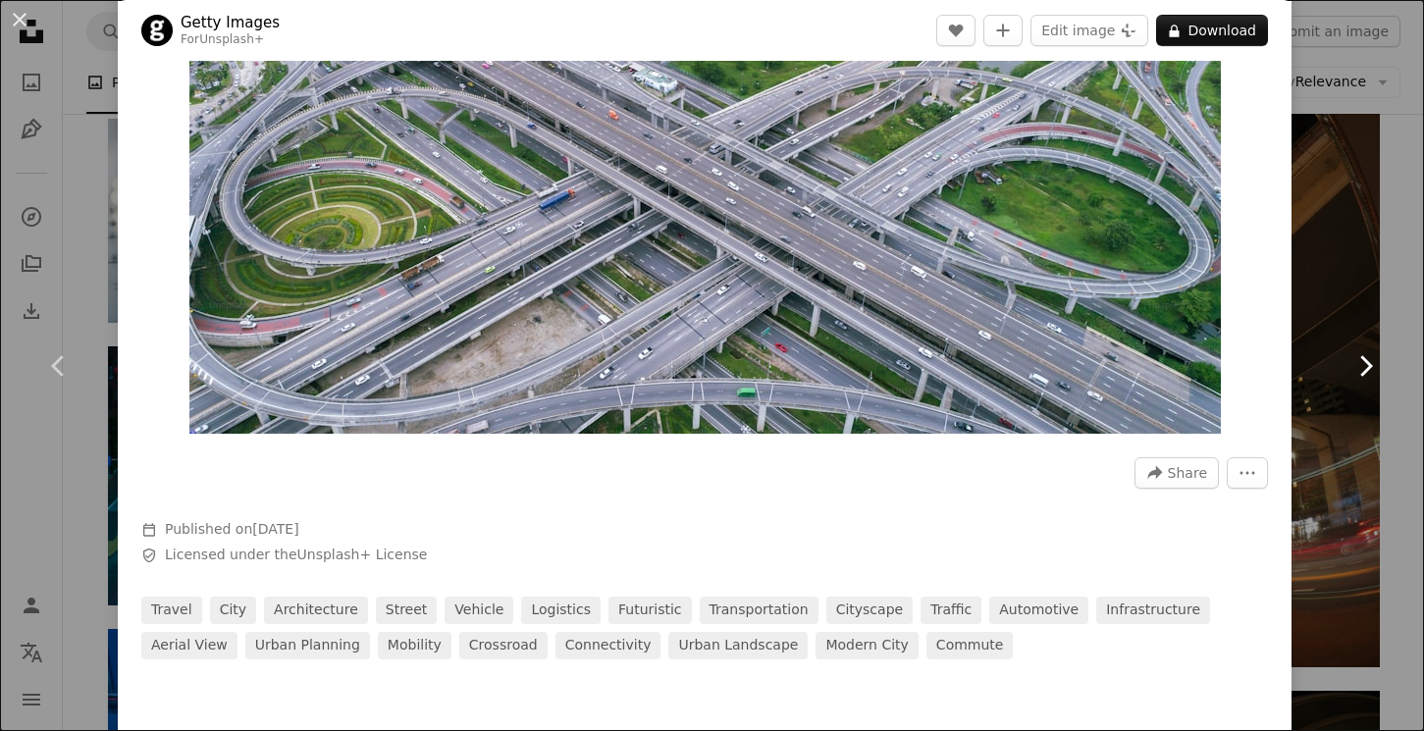
click at [1350, 308] on link "Chevron right" at bounding box center [1365, 366] width 118 height 188
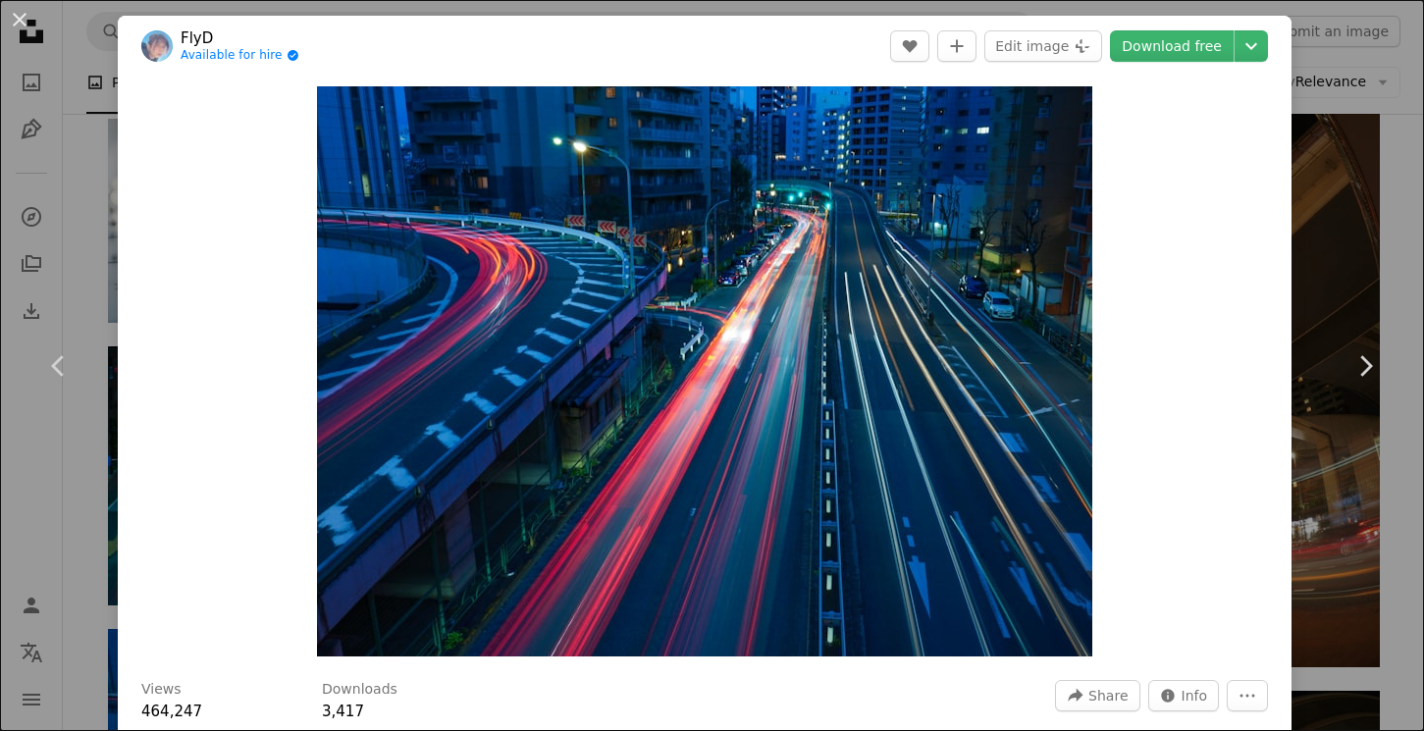
click at [1365, 530] on div "An X shape Chevron left Chevron right FlyD Available for hire A checkmark insid…" at bounding box center [712, 365] width 1424 height 731
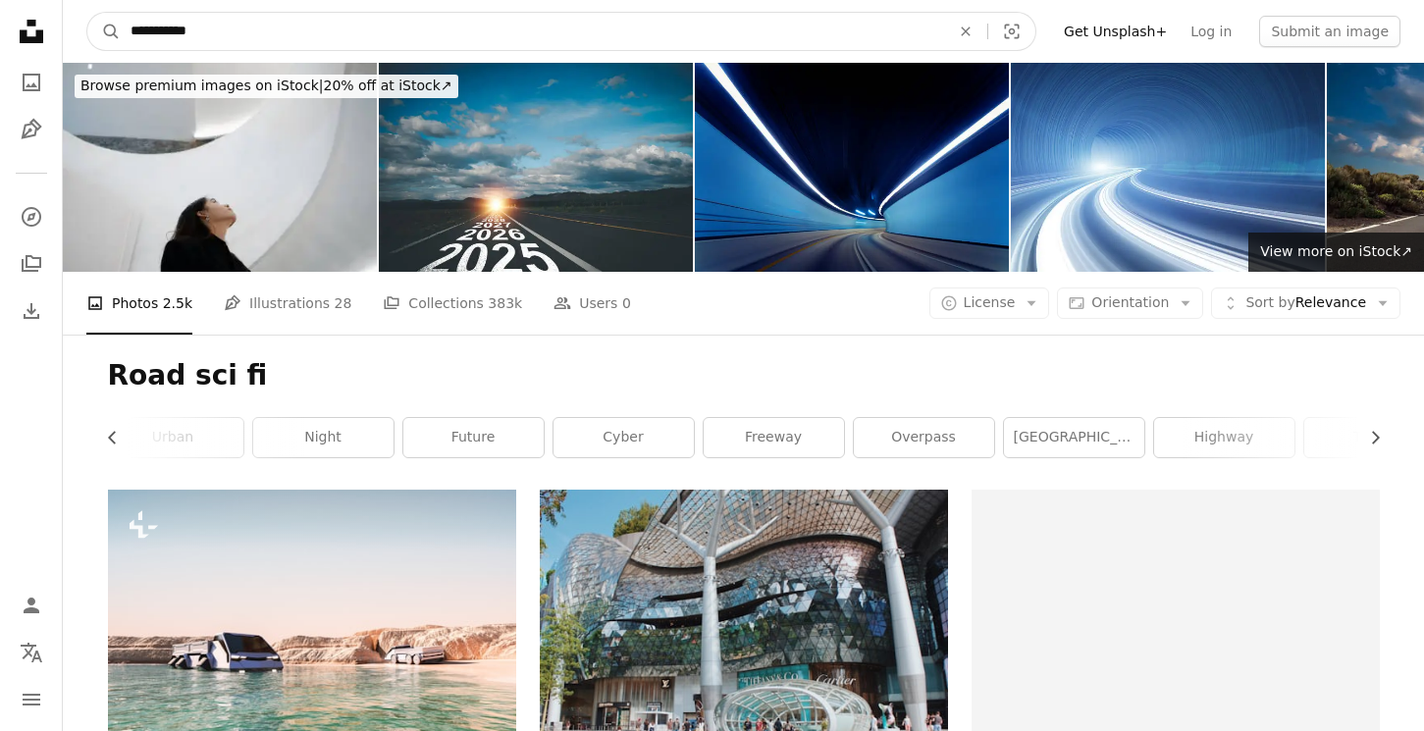
drag, startPoint x: 199, startPoint y: 42, endPoint x: 168, endPoint y: 32, distance: 32.9
click at [168, 32] on input "**********" at bounding box center [533, 31] width 824 height 37
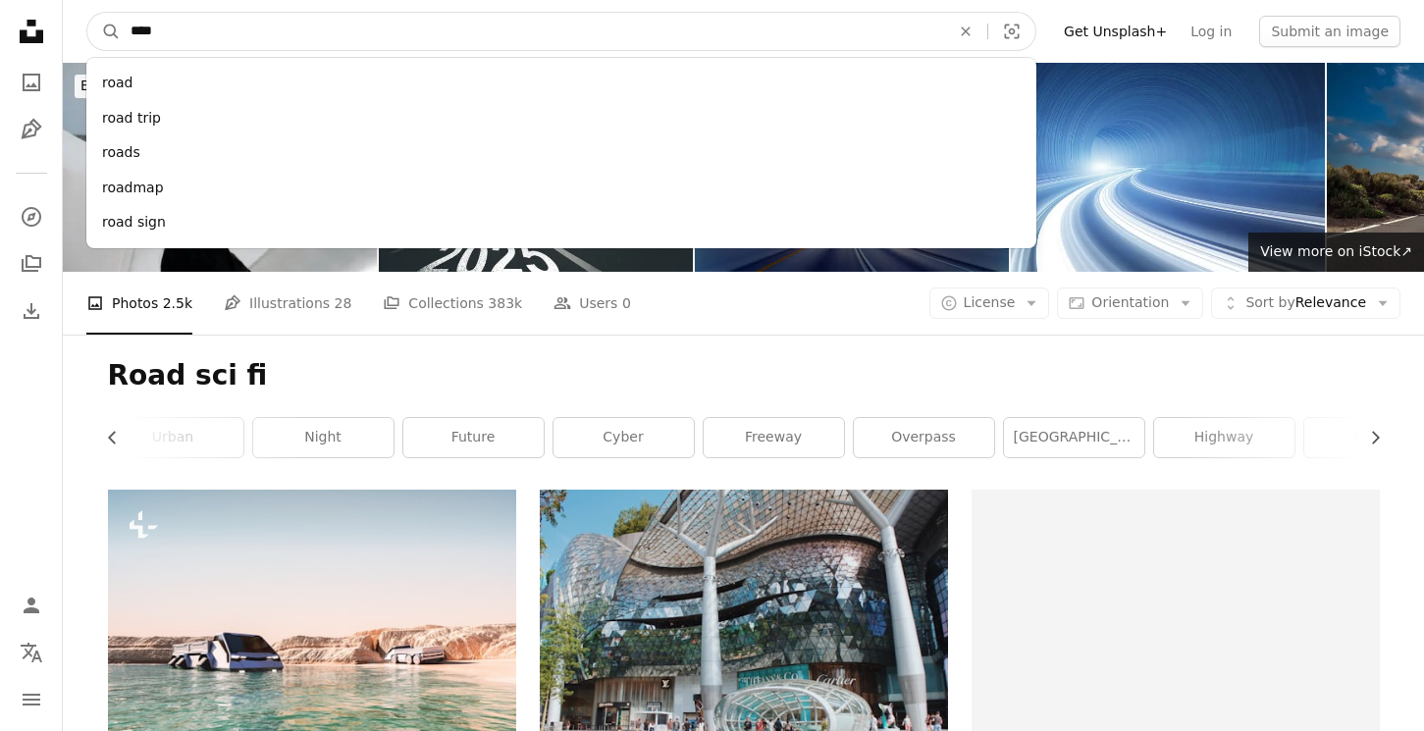
type input "****"
click at [87, 13] on button "A magnifying glass" at bounding box center [103, 31] width 33 height 37
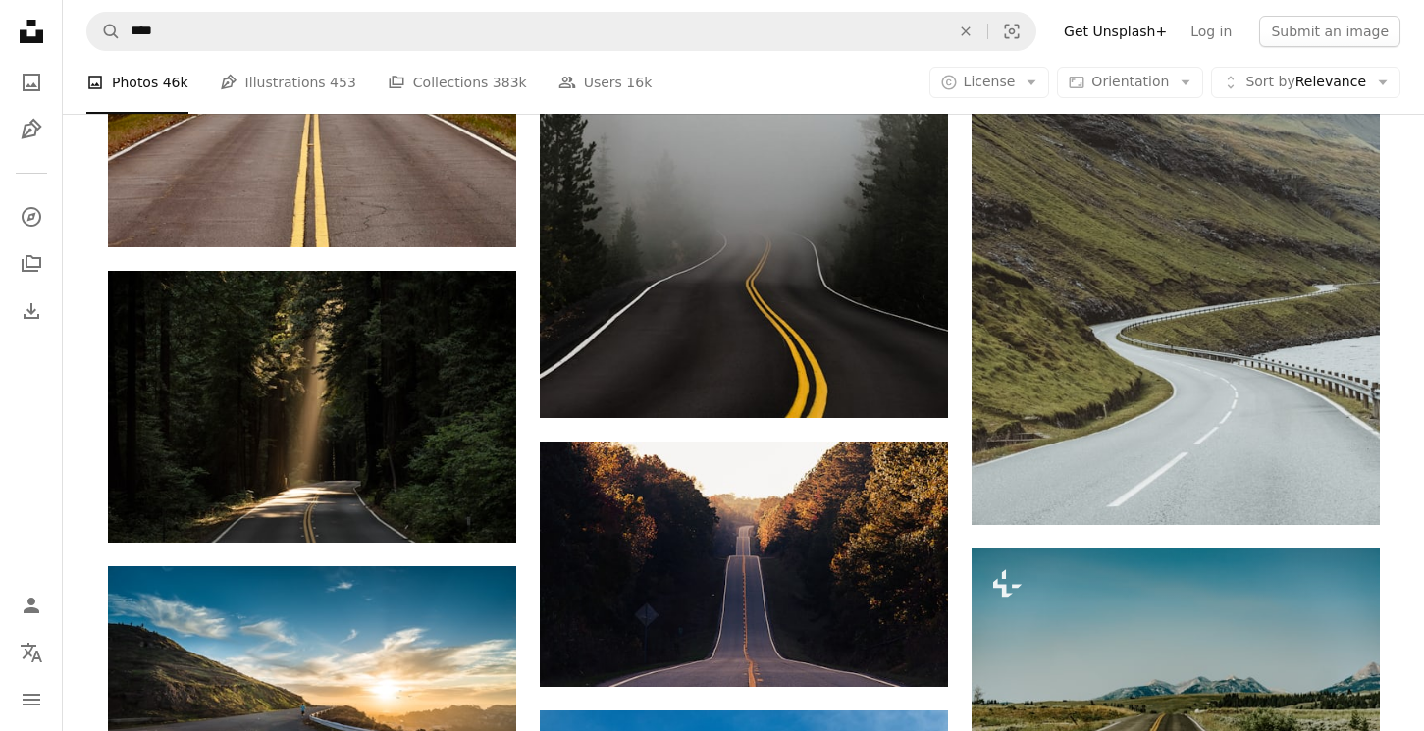
scroll to position [2050, 0]
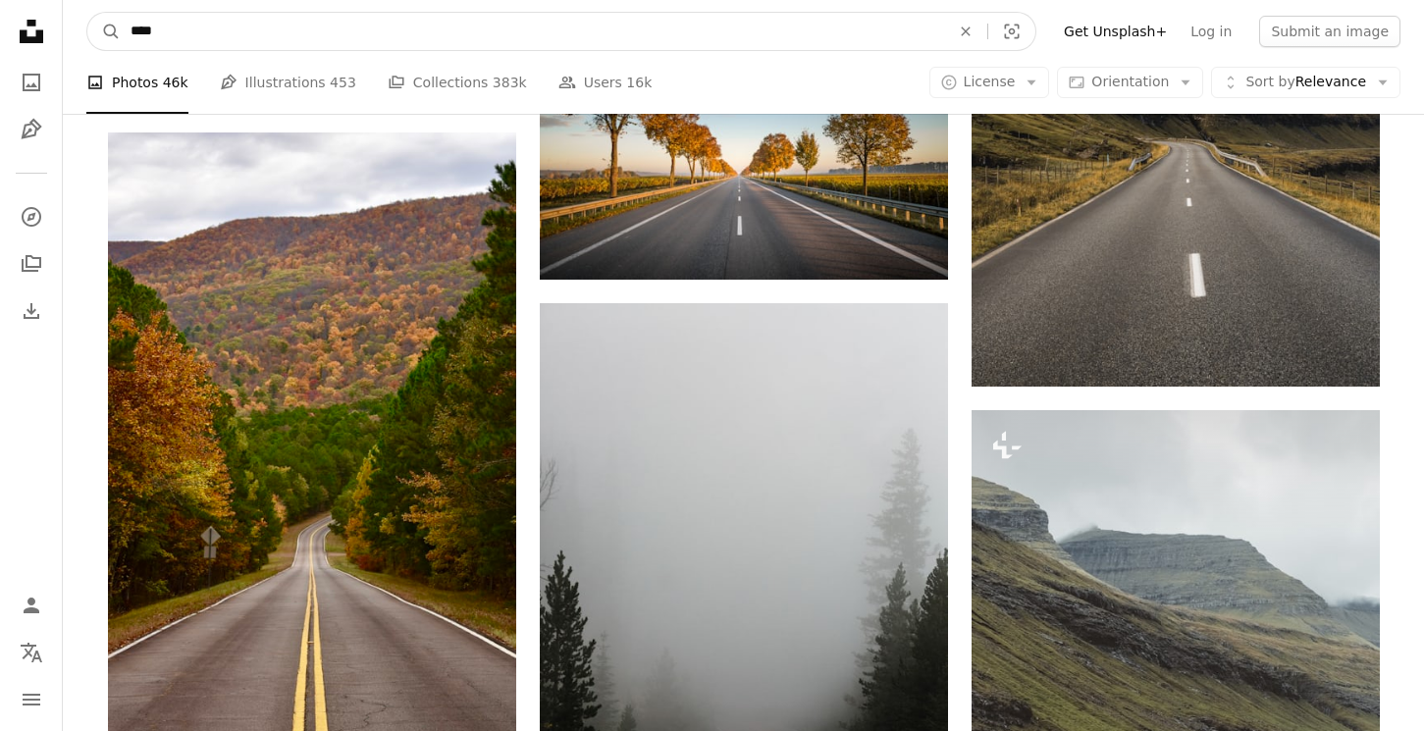
click at [269, 38] on input "****" at bounding box center [533, 31] width 824 height 37
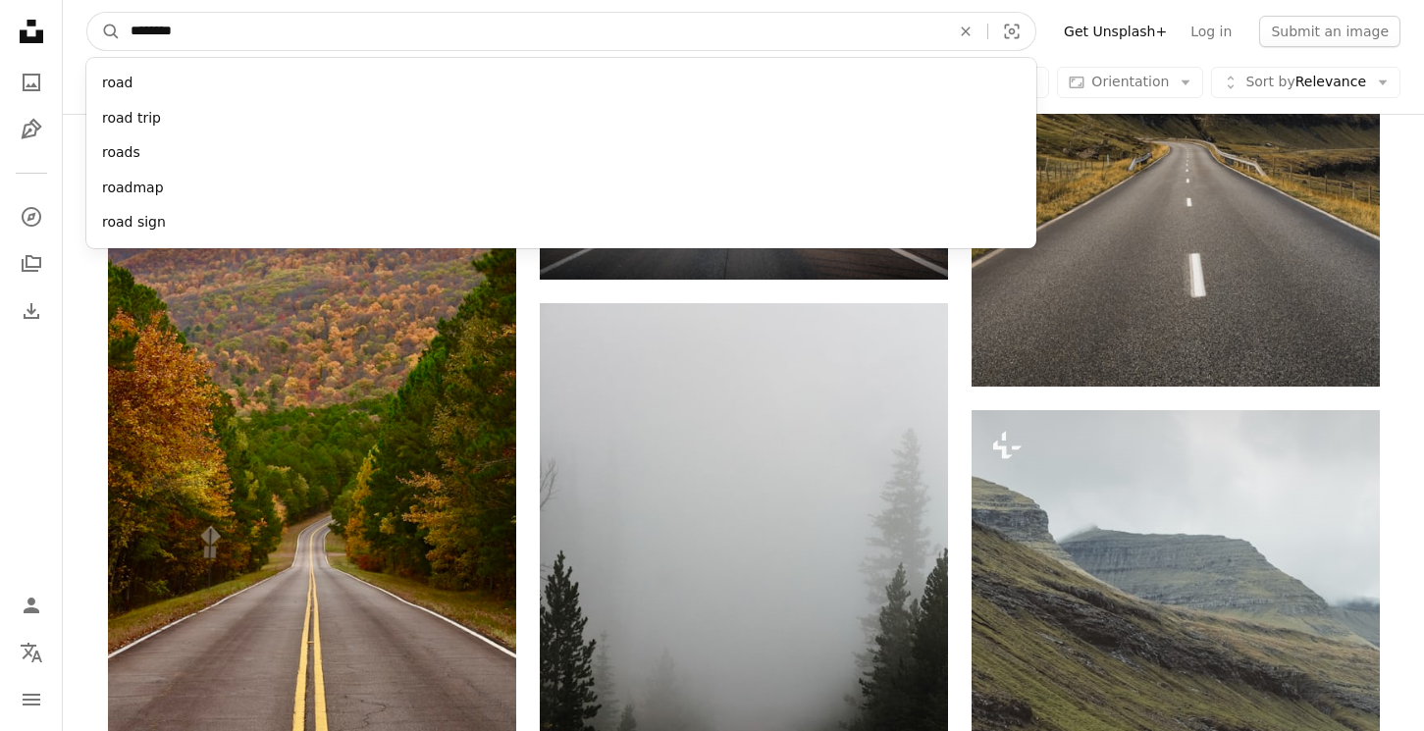
type input "*********"
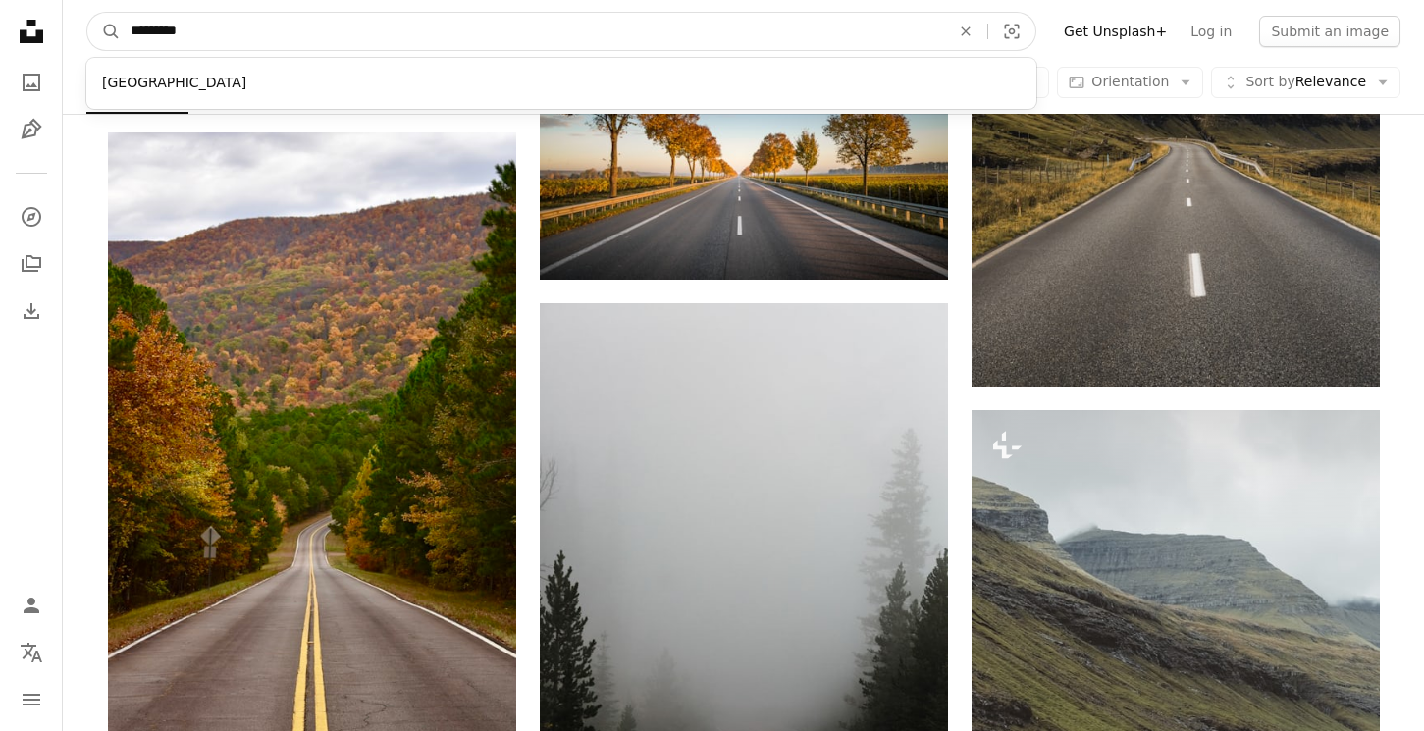
click button "A magnifying glass" at bounding box center [103, 31] width 33 height 37
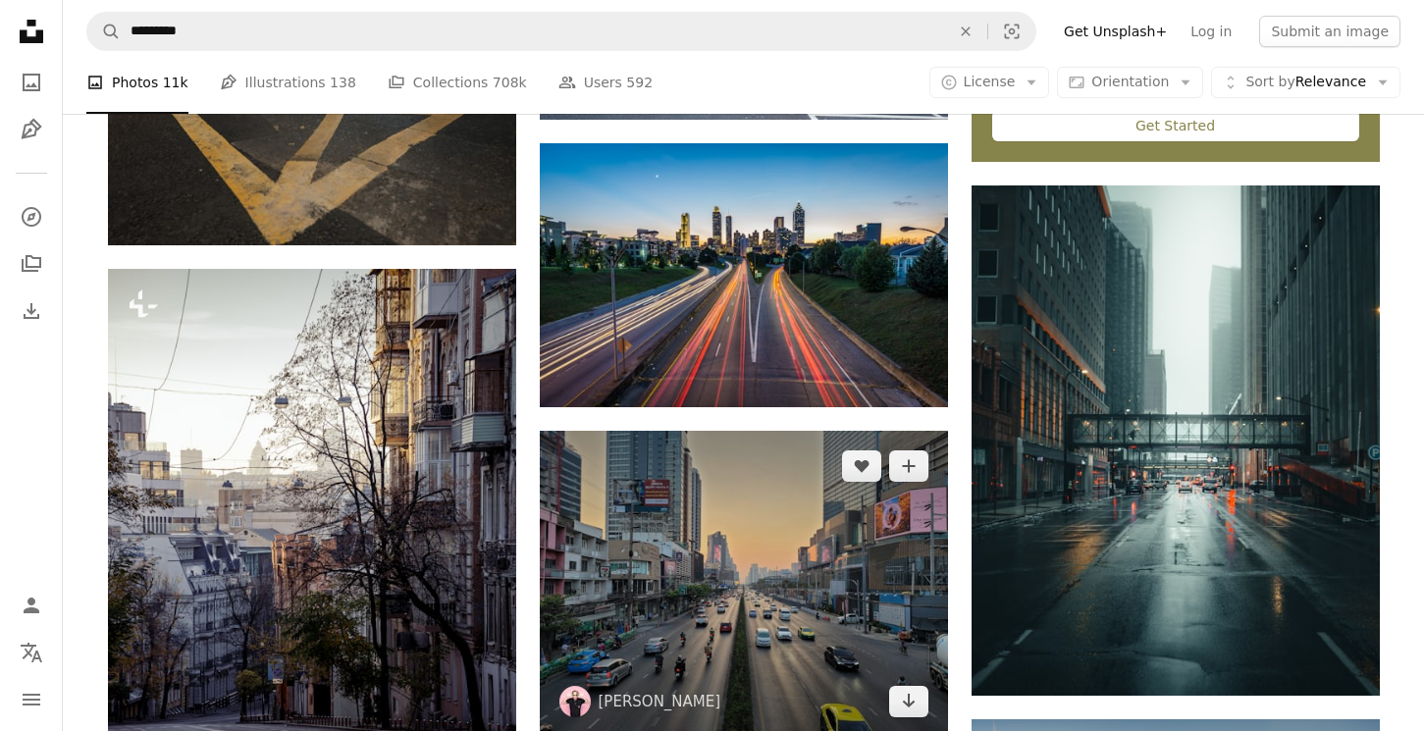
scroll to position [702, 0]
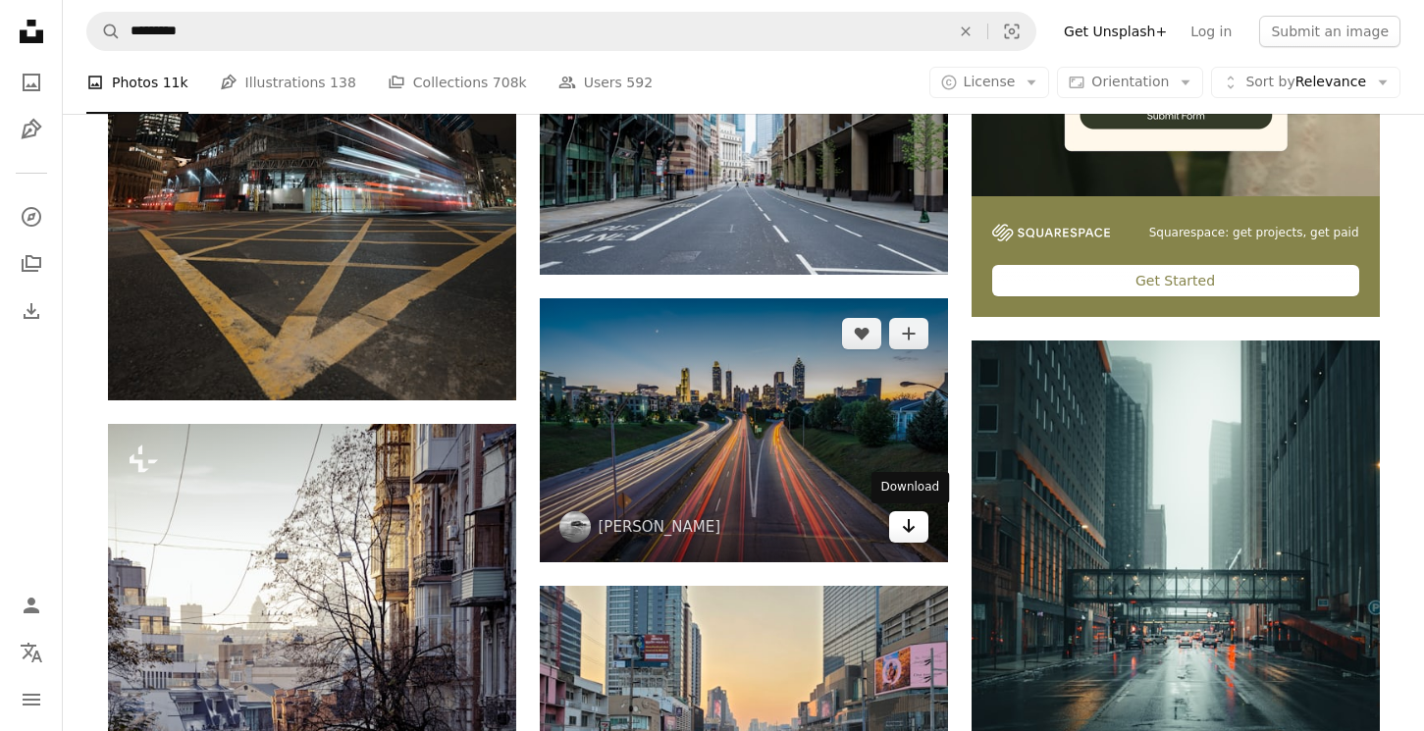
click at [918, 524] on link "Arrow pointing down" at bounding box center [908, 526] width 39 height 31
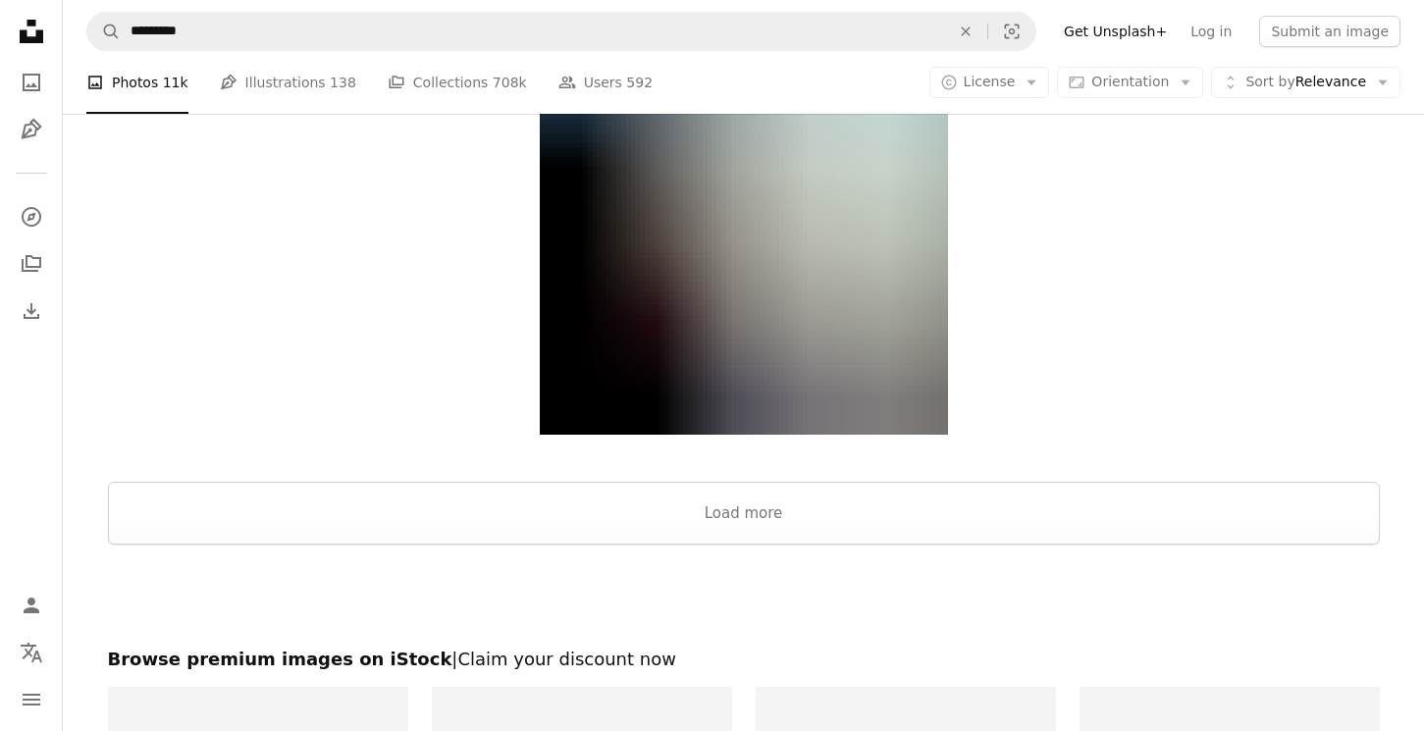
scroll to position [3586, 0]
